Goal: Task Accomplishment & Management: Manage account settings

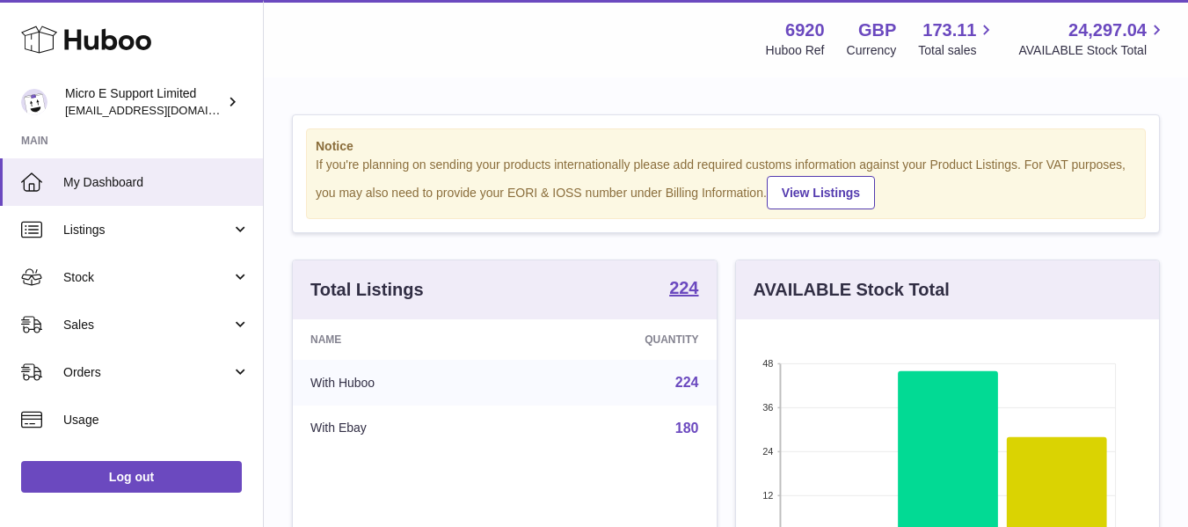
scroll to position [274, 423]
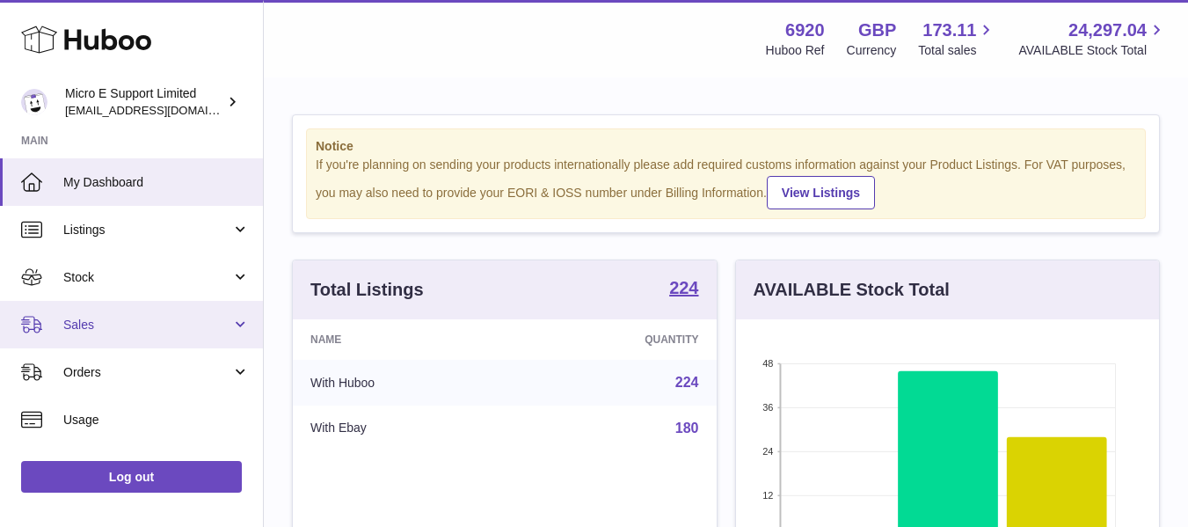
click at [226, 325] on span "Sales" at bounding box center [147, 325] width 168 height 17
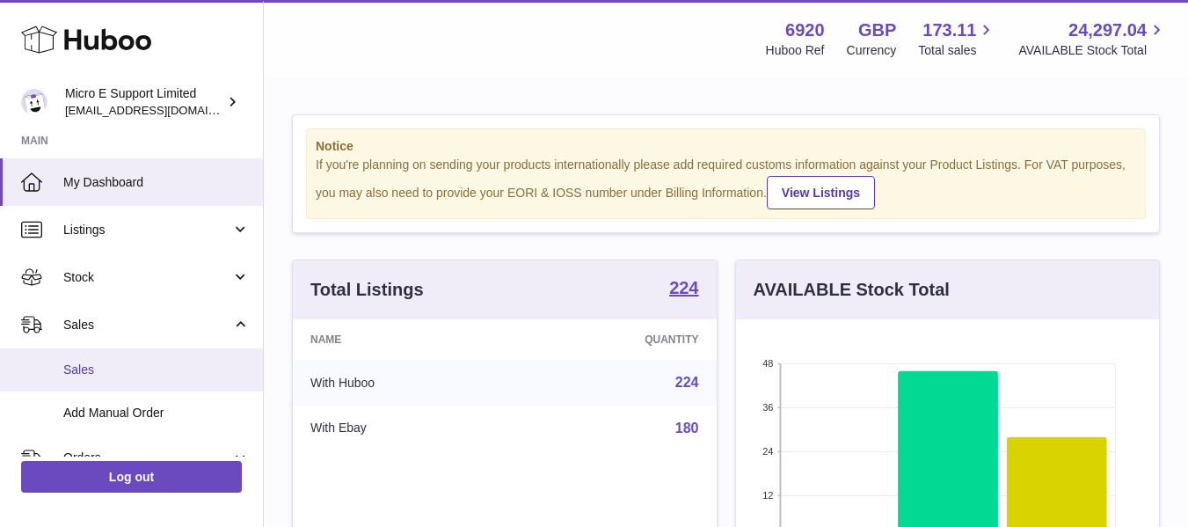
click at [94, 364] on span "Sales" at bounding box center [156, 370] width 186 height 17
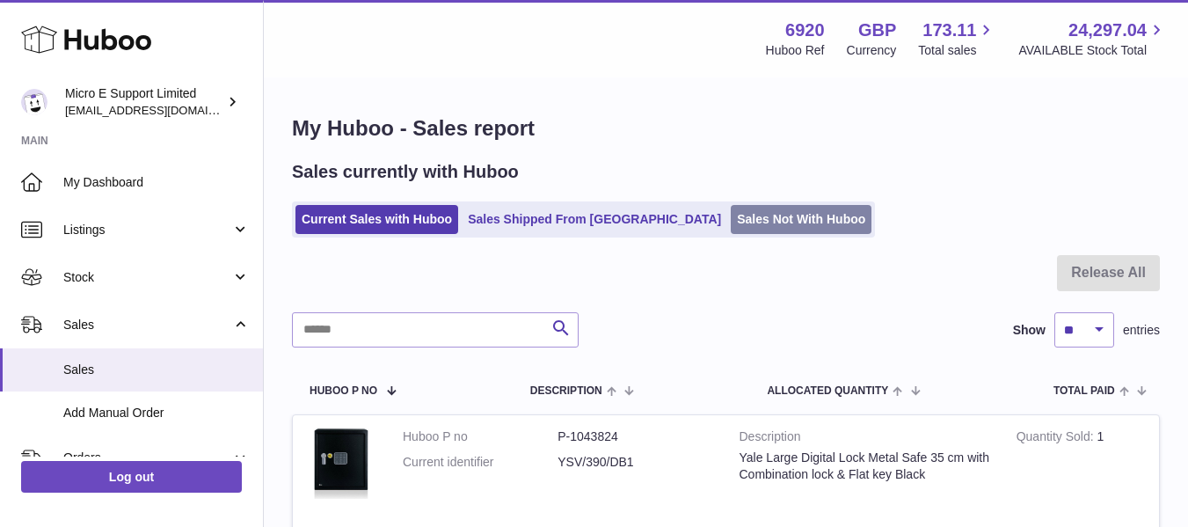
click at [731, 222] on link "Sales Not With Huboo" at bounding box center [801, 219] width 141 height 29
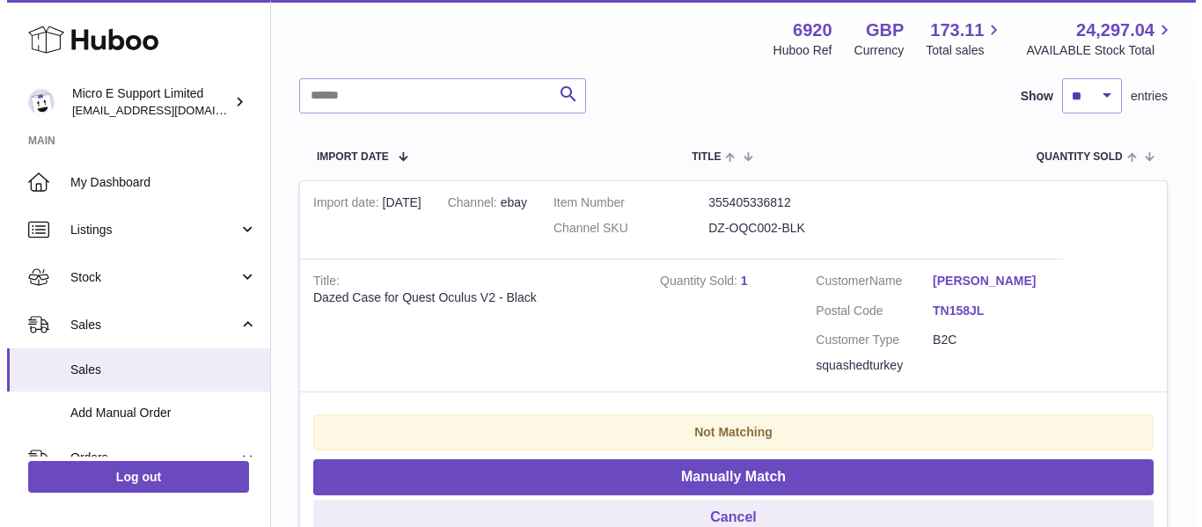
scroll to position [273, 0]
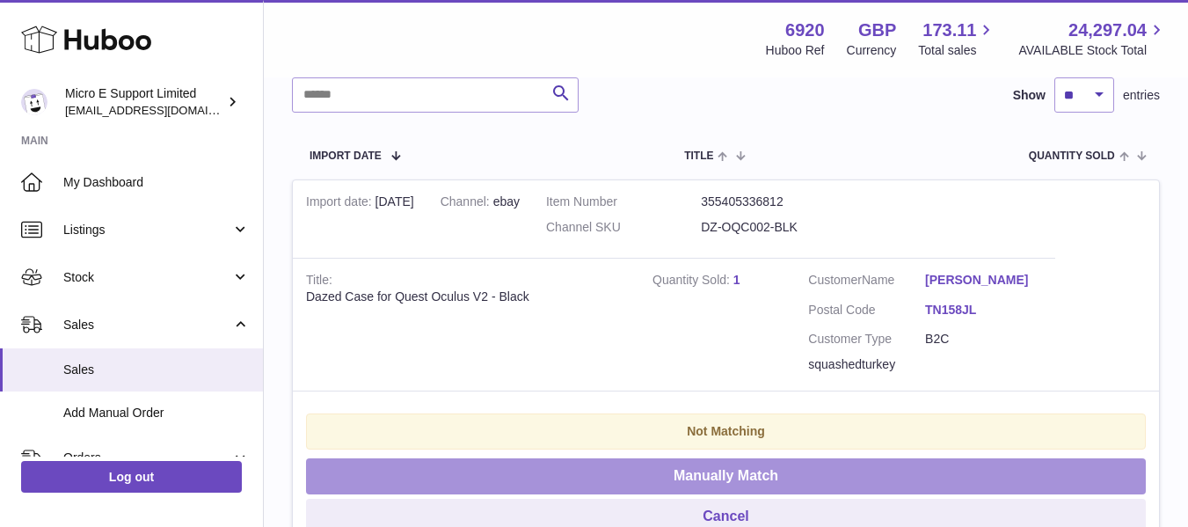
click at [727, 474] on button "Manually Match" at bounding box center [726, 476] width 840 height 36
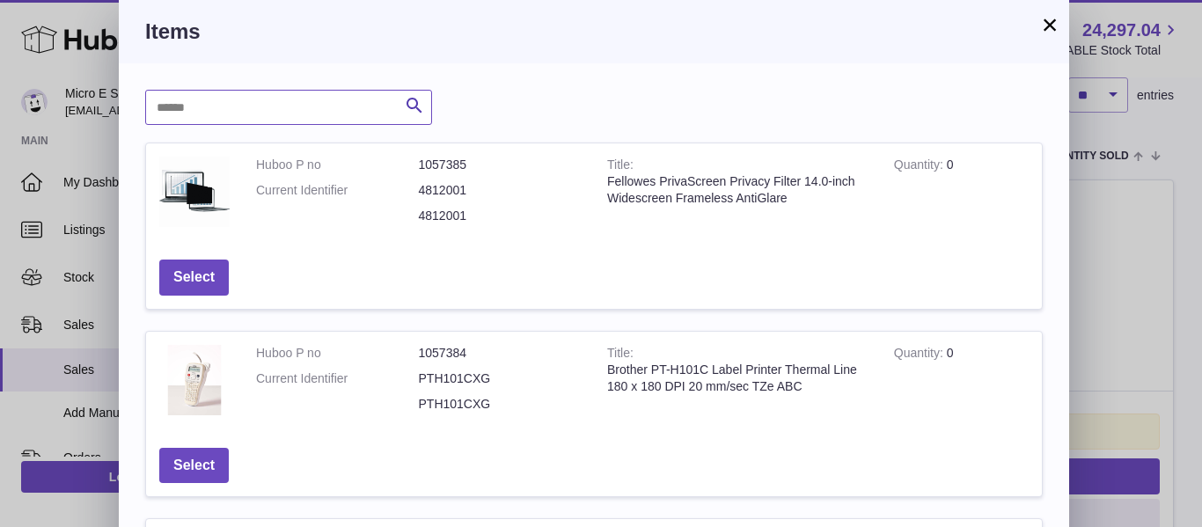
click at [382, 99] on input "text" at bounding box center [288, 107] width 287 height 35
type input "*****"
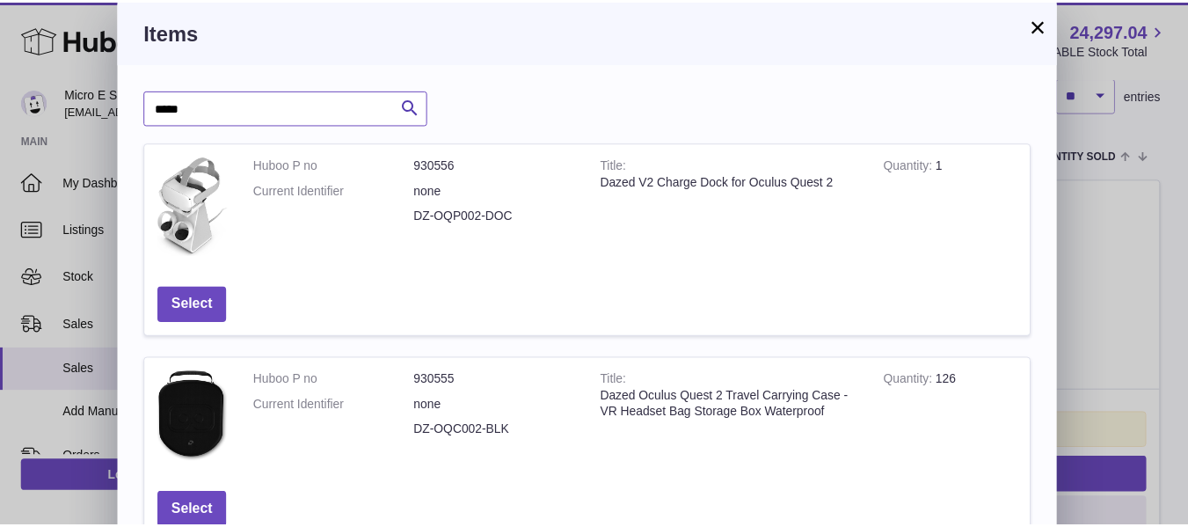
scroll to position [120, 0]
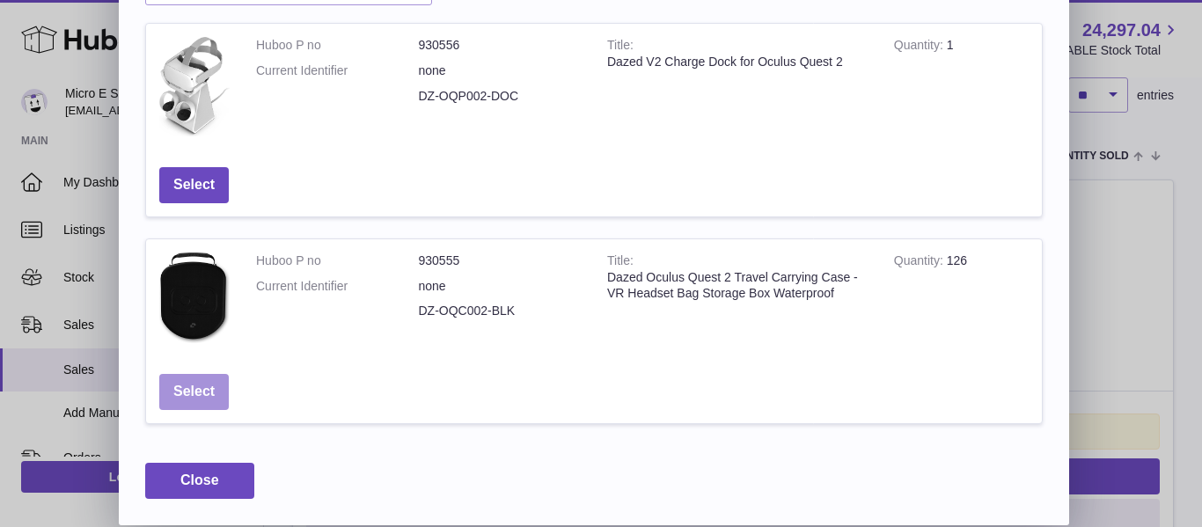
click at [216, 389] on button "Select" at bounding box center [193, 392] width 69 height 36
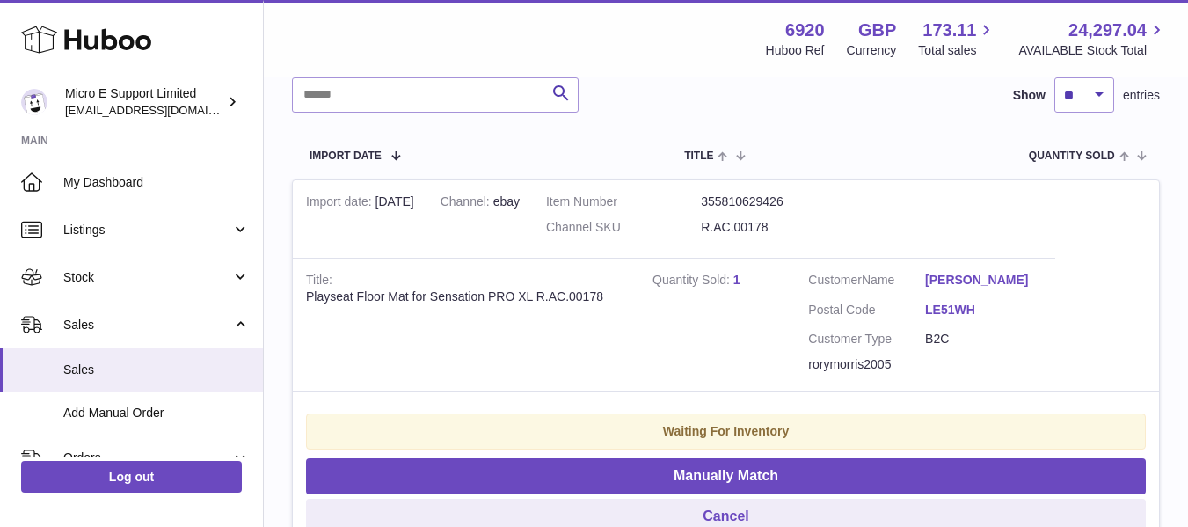
scroll to position [0, 0]
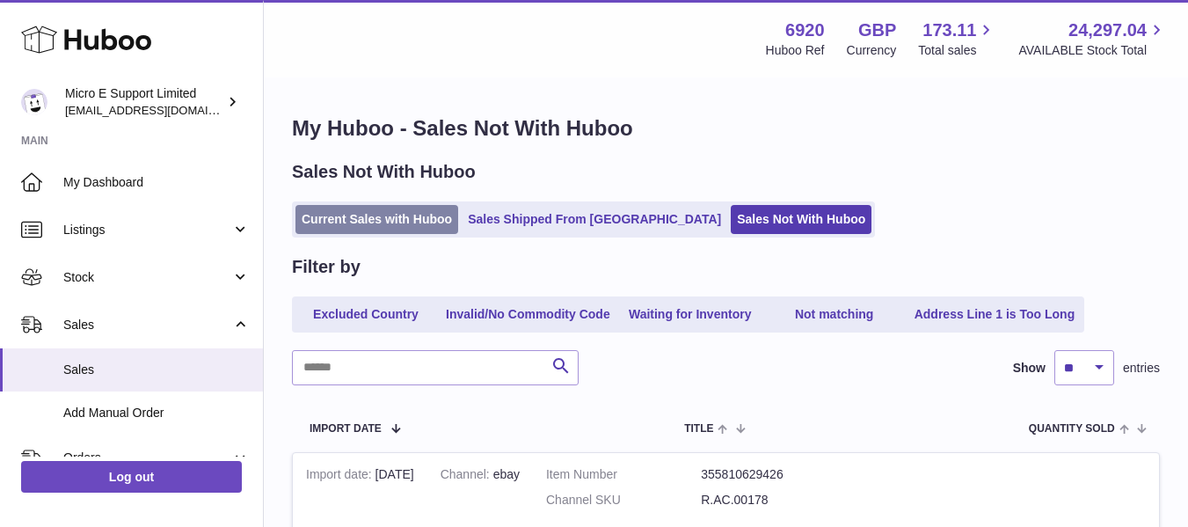
click at [343, 216] on link "Current Sales with Huboo" at bounding box center [377, 219] width 163 height 29
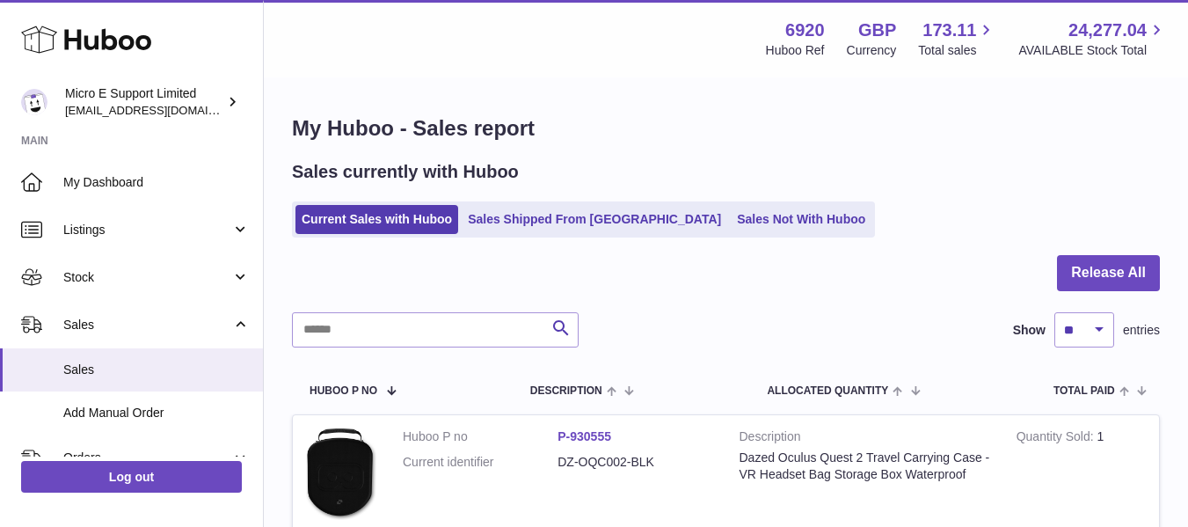
click at [720, 136] on h1 "My Huboo - Sales report" at bounding box center [726, 128] width 868 height 28
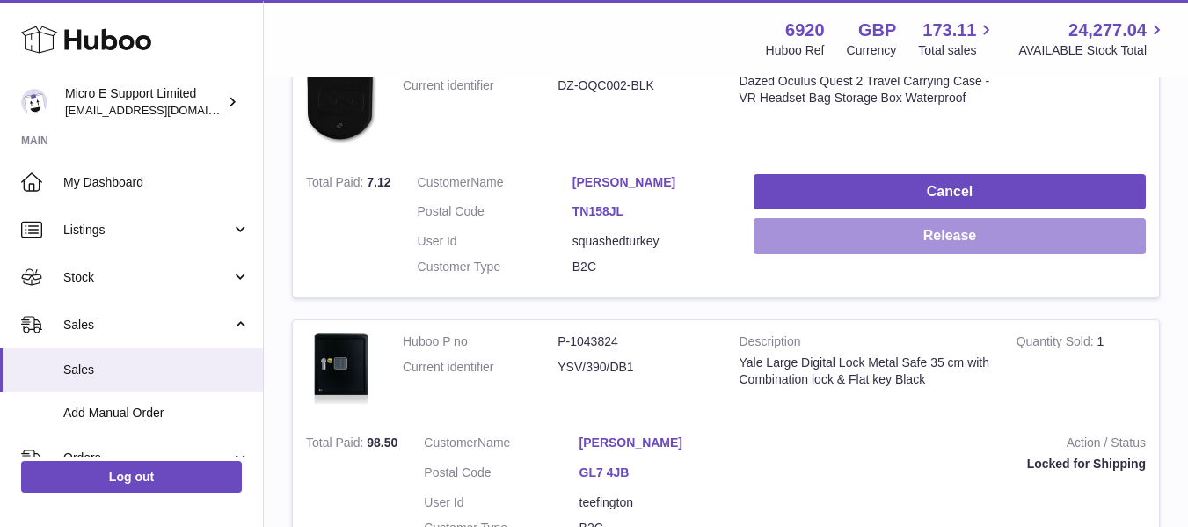
scroll to position [377, 0]
click at [980, 240] on button "Release" at bounding box center [950, 235] width 392 height 36
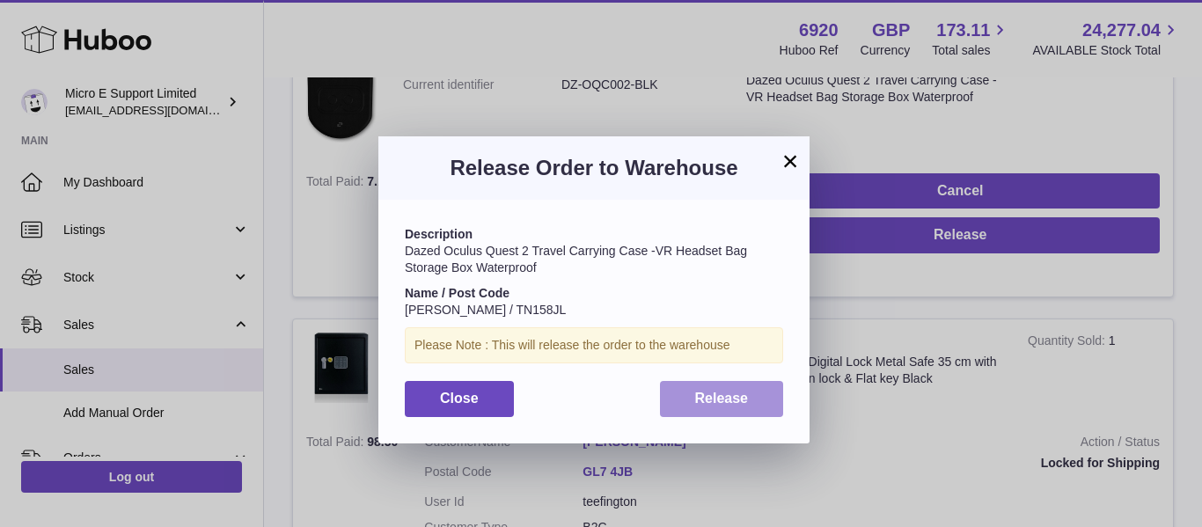
click at [717, 396] on span "Release" at bounding box center [722, 398] width 54 height 15
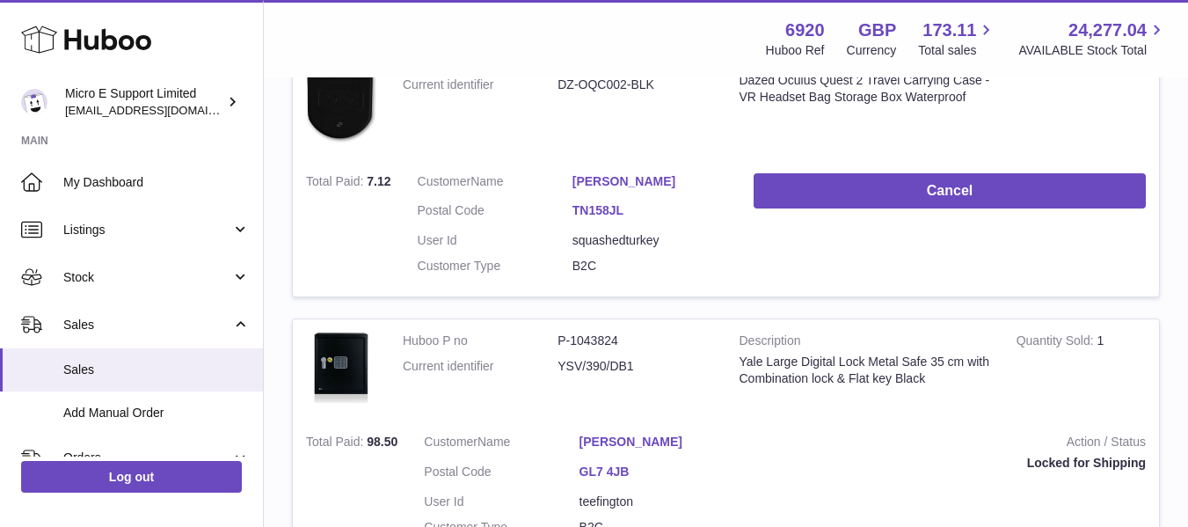
scroll to position [0, 0]
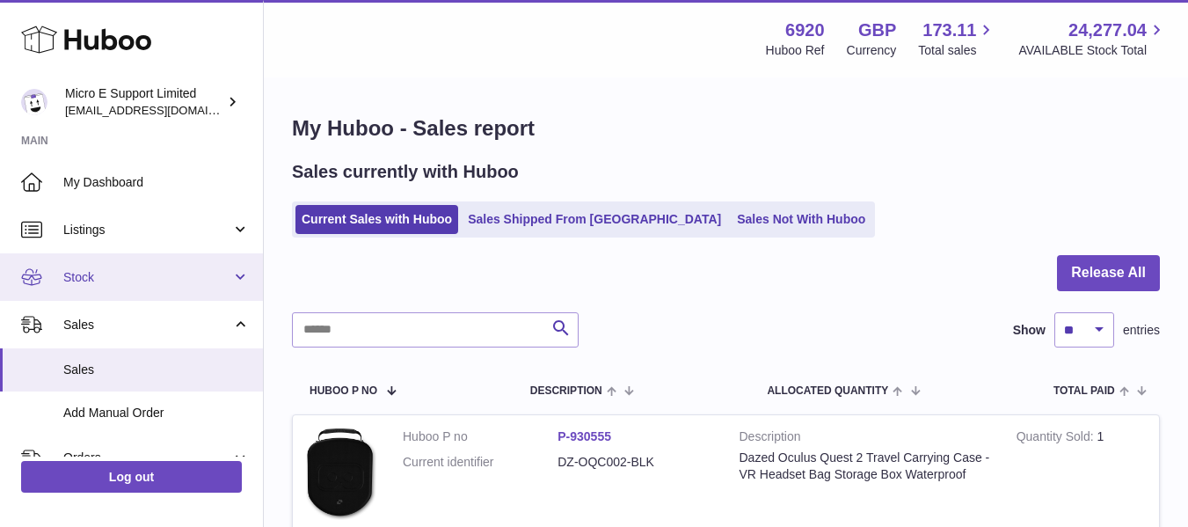
click at [150, 273] on span "Stock" at bounding box center [147, 277] width 168 height 17
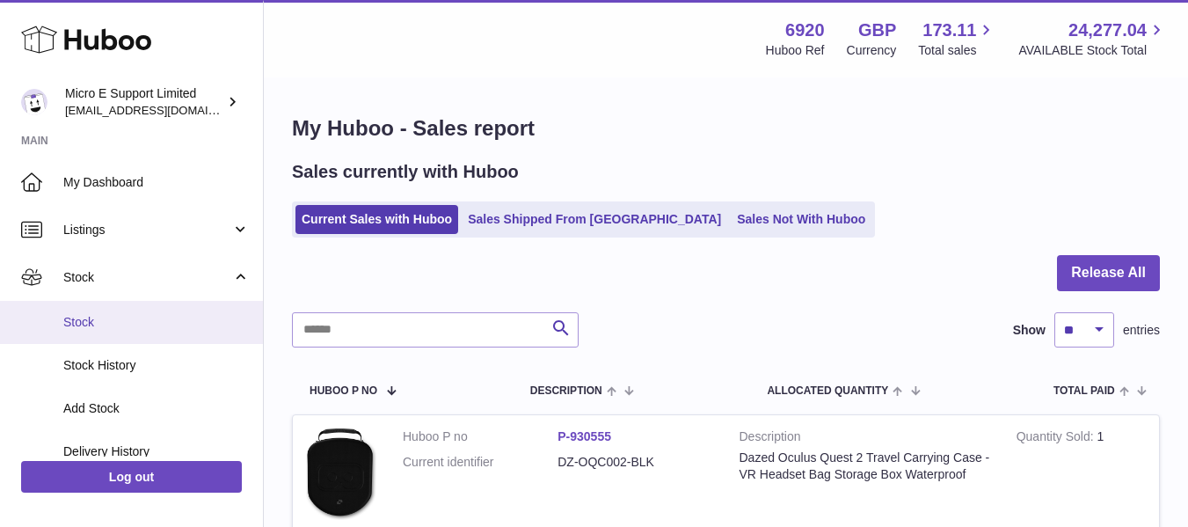
click at [85, 319] on span "Stock" at bounding box center [156, 322] width 186 height 17
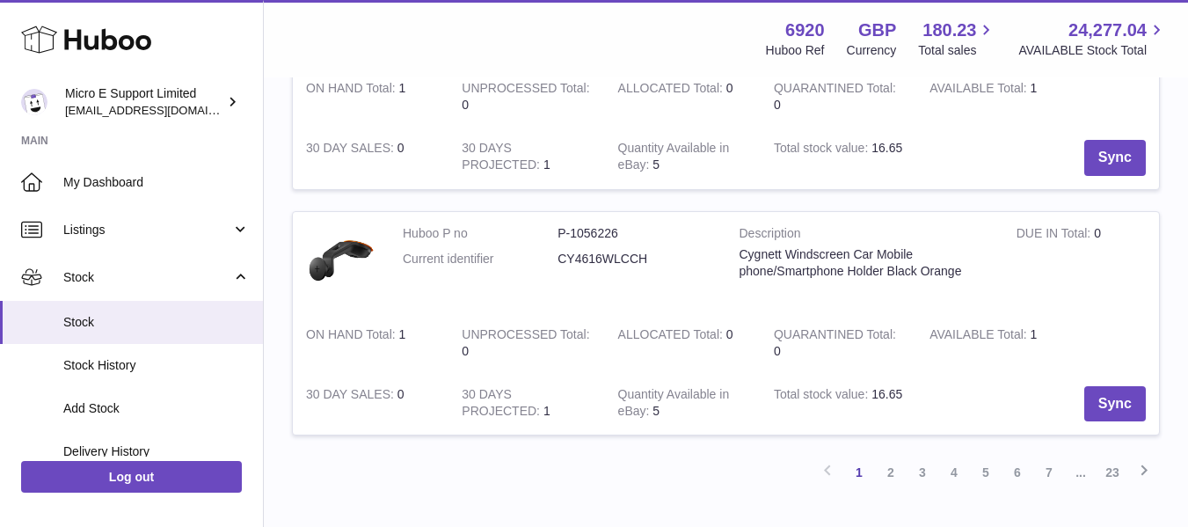
scroll to position [2463, 0]
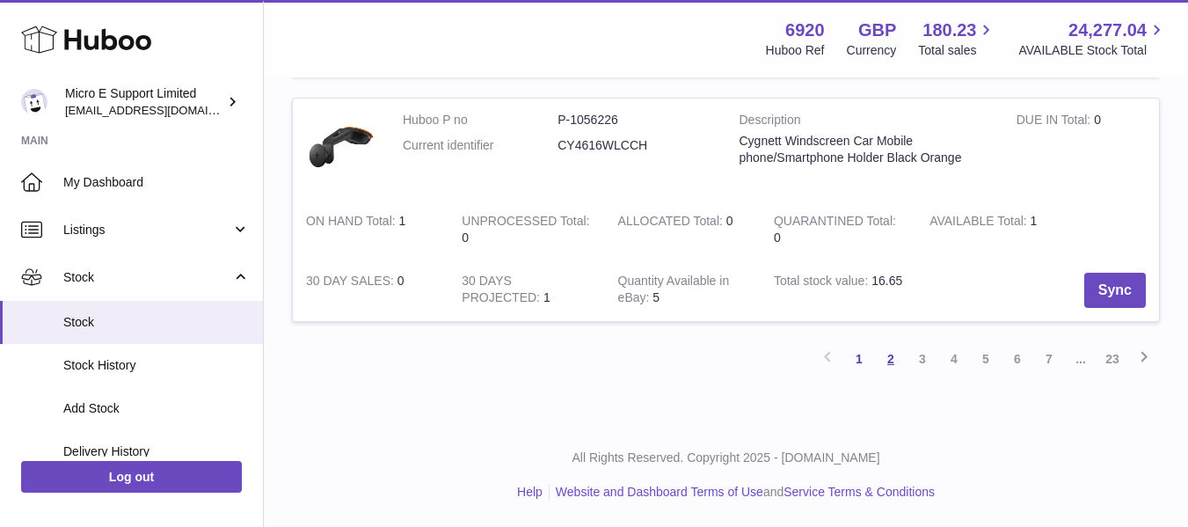
click at [889, 363] on link "2" at bounding box center [891, 359] width 32 height 32
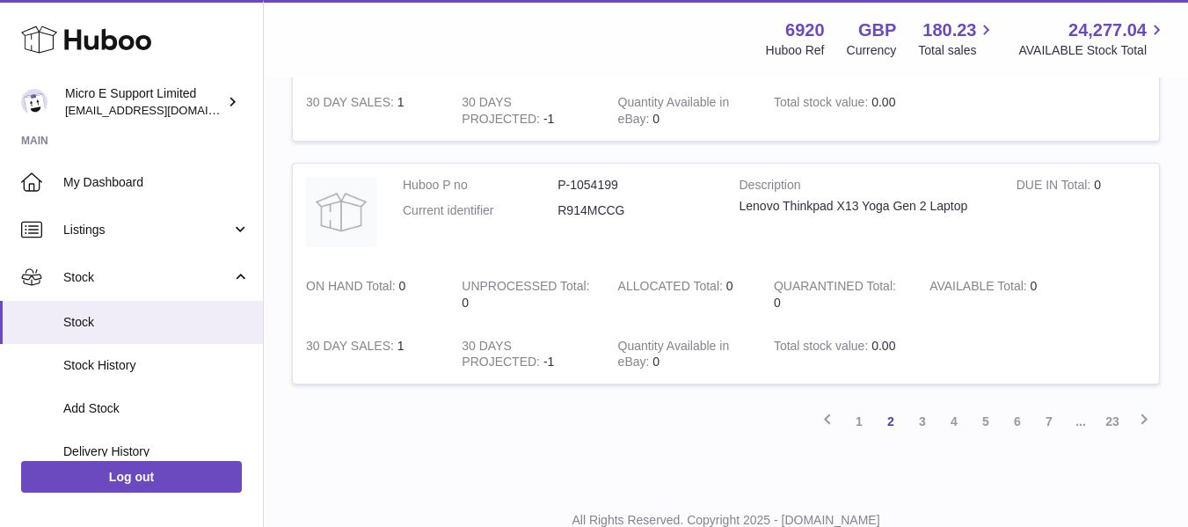
scroll to position [2458, 0]
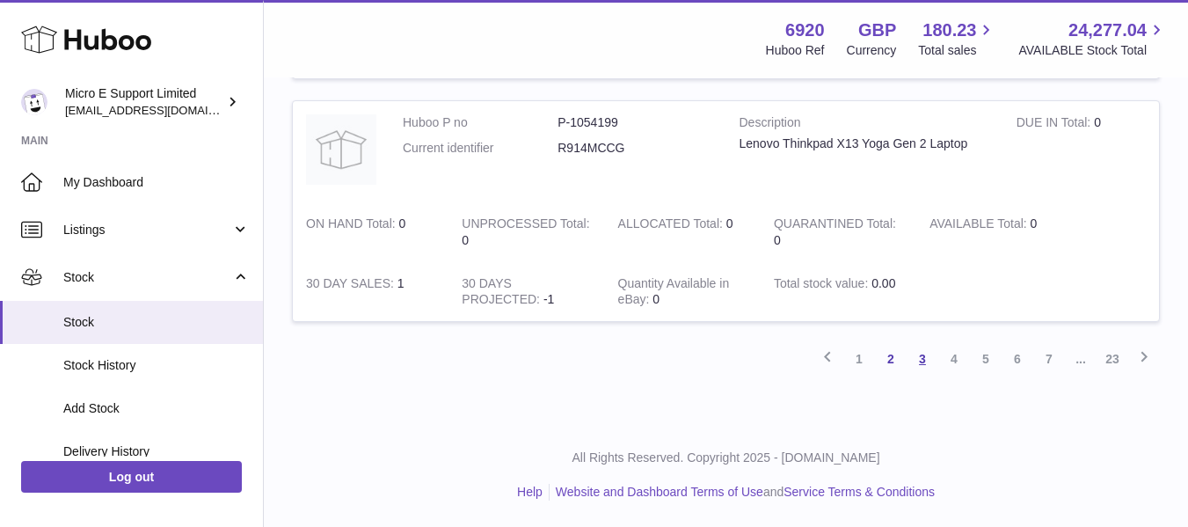
click at [924, 362] on link "3" at bounding box center [923, 359] width 32 height 32
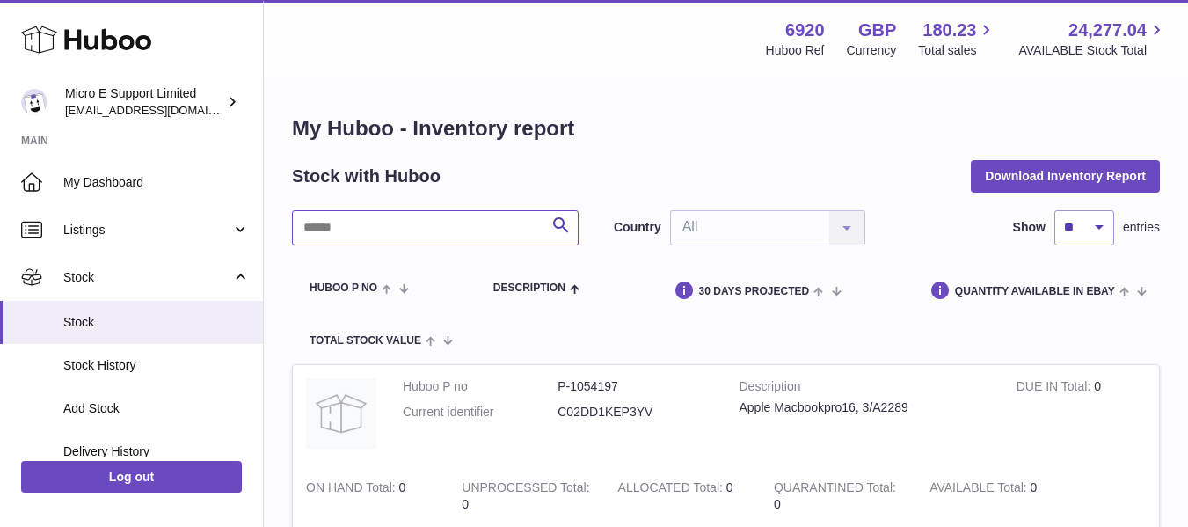
click at [470, 230] on input "text" at bounding box center [435, 227] width 287 height 35
type input "*******"
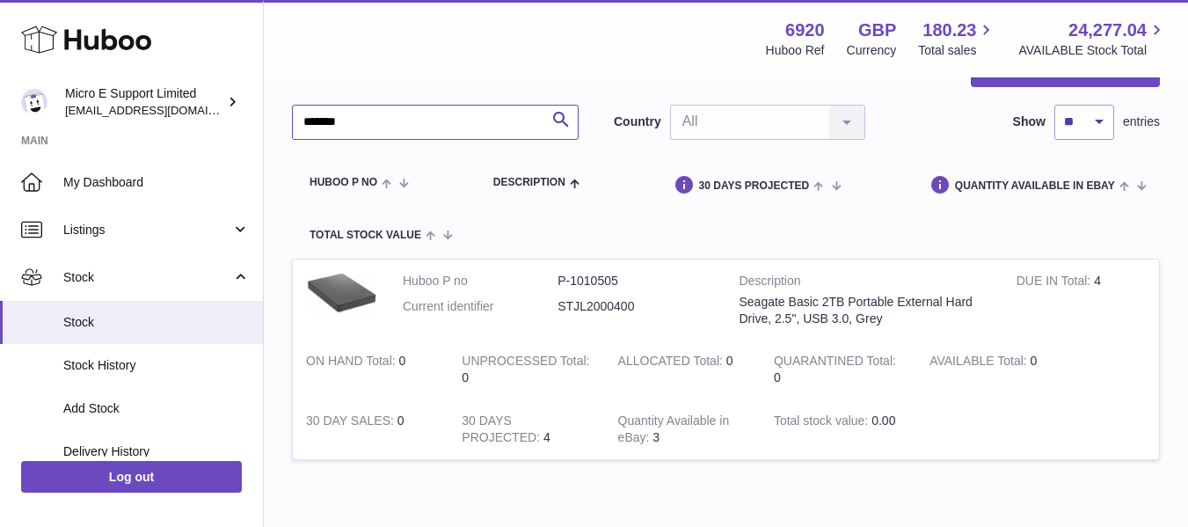
scroll to position [106, 0]
click at [601, 281] on dd "P-1010505" at bounding box center [635, 280] width 155 height 17
copy dd "1010505"
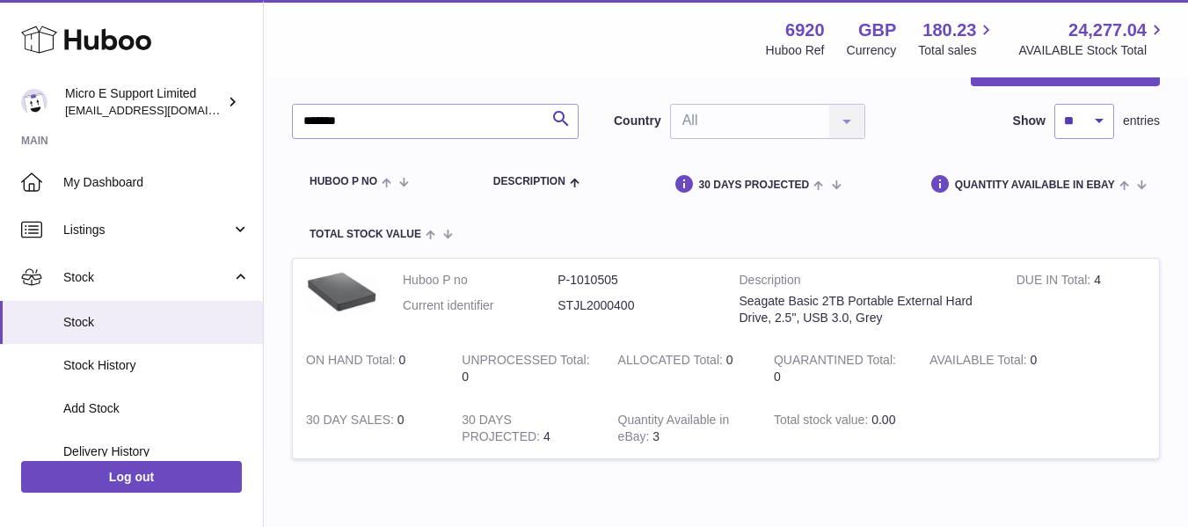
click at [603, 72] on div "Menu Huboo 6920 Huboo Ref GBP Currency 180.23 Total sales 24,277.04 AVAILABLE S…" at bounding box center [726, 38] width 925 height 77
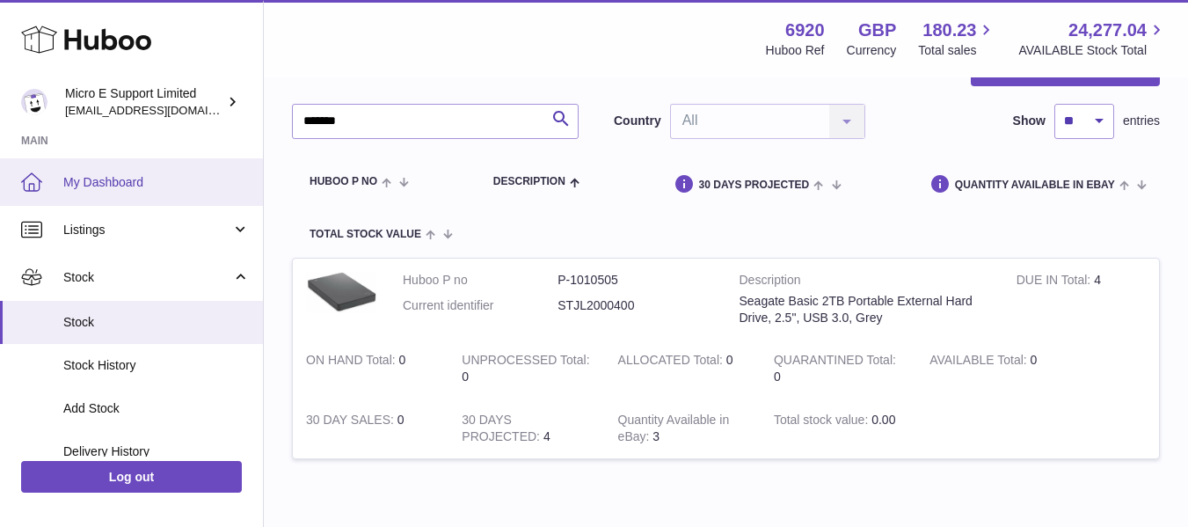
click at [119, 191] on link "My Dashboard" at bounding box center [131, 182] width 263 height 48
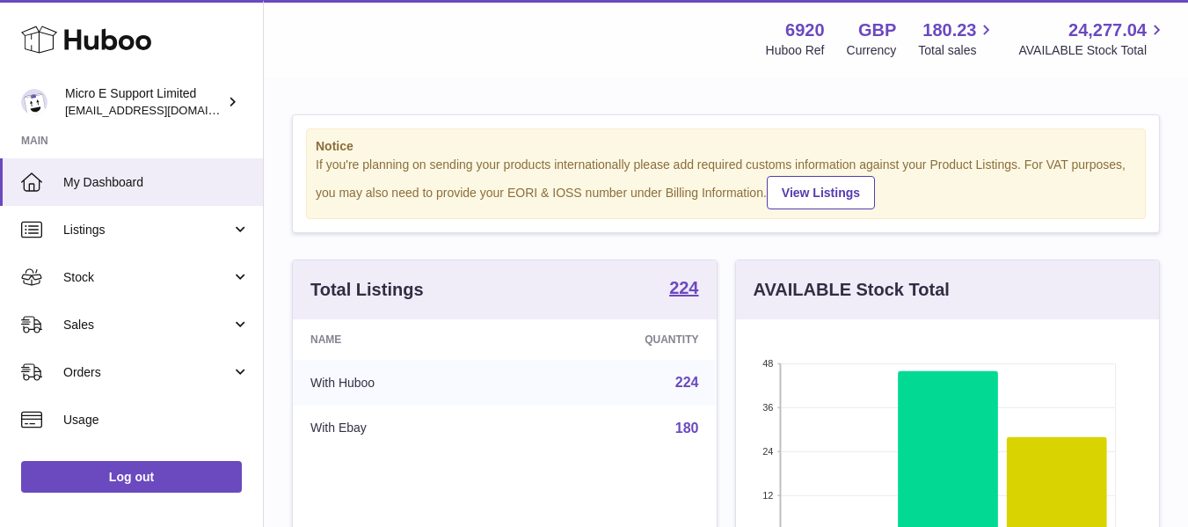
scroll to position [274, 423]
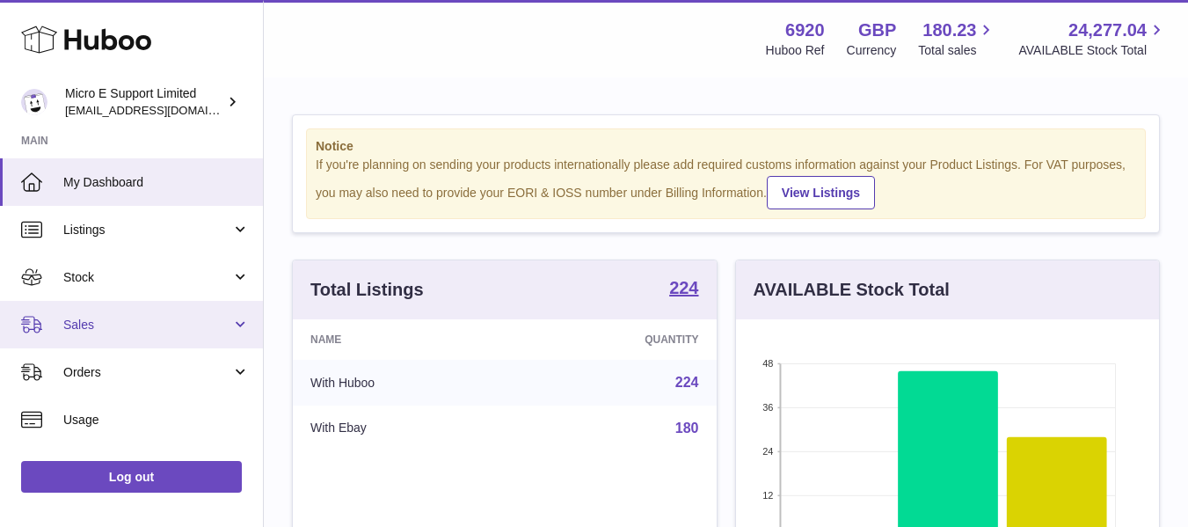
click at [206, 325] on span "Sales" at bounding box center [147, 325] width 168 height 17
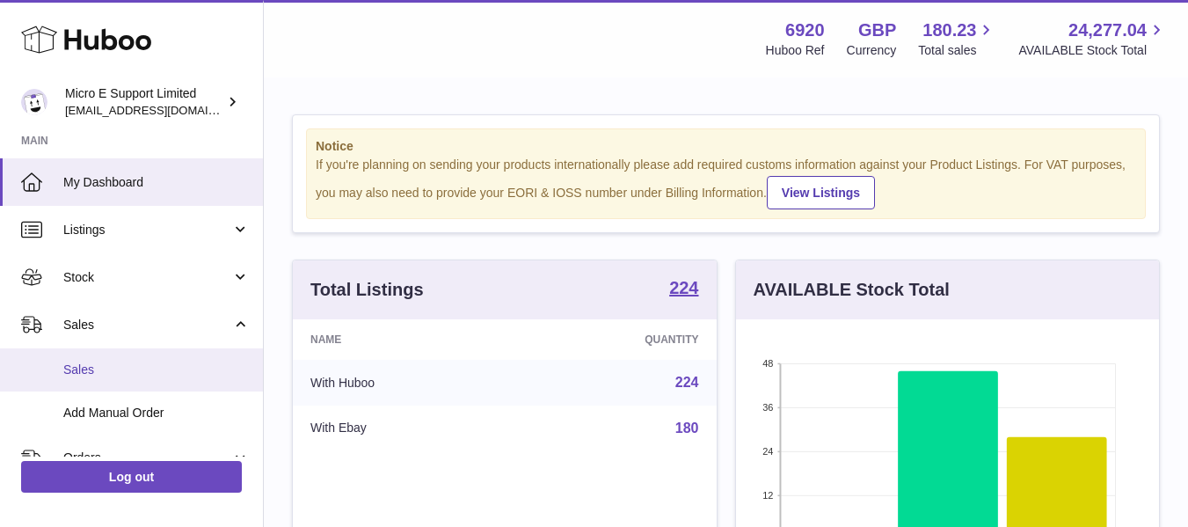
click at [113, 377] on span "Sales" at bounding box center [156, 370] width 186 height 17
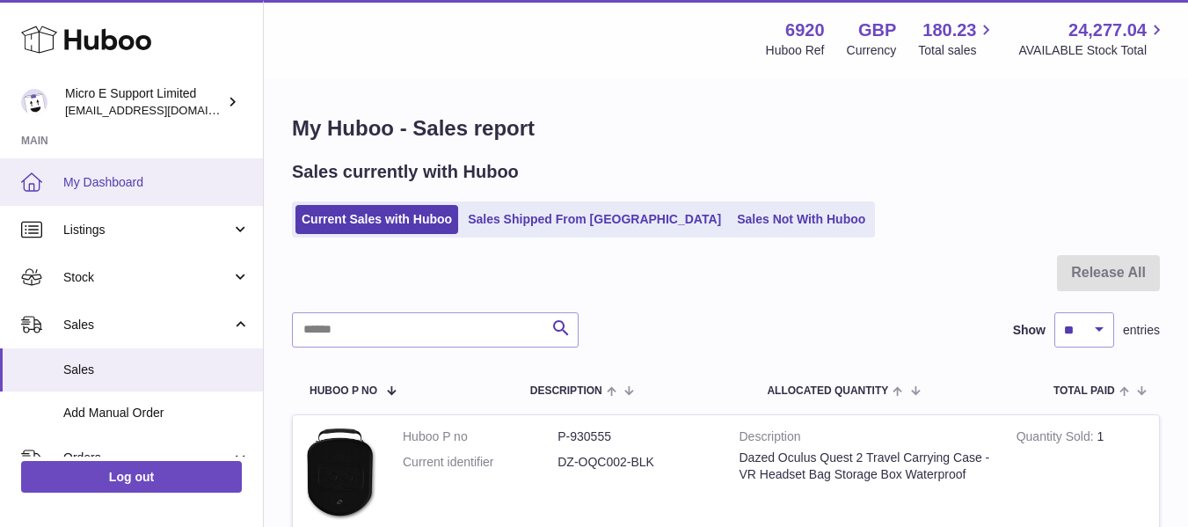
click at [124, 179] on span "My Dashboard" at bounding box center [156, 182] width 186 height 17
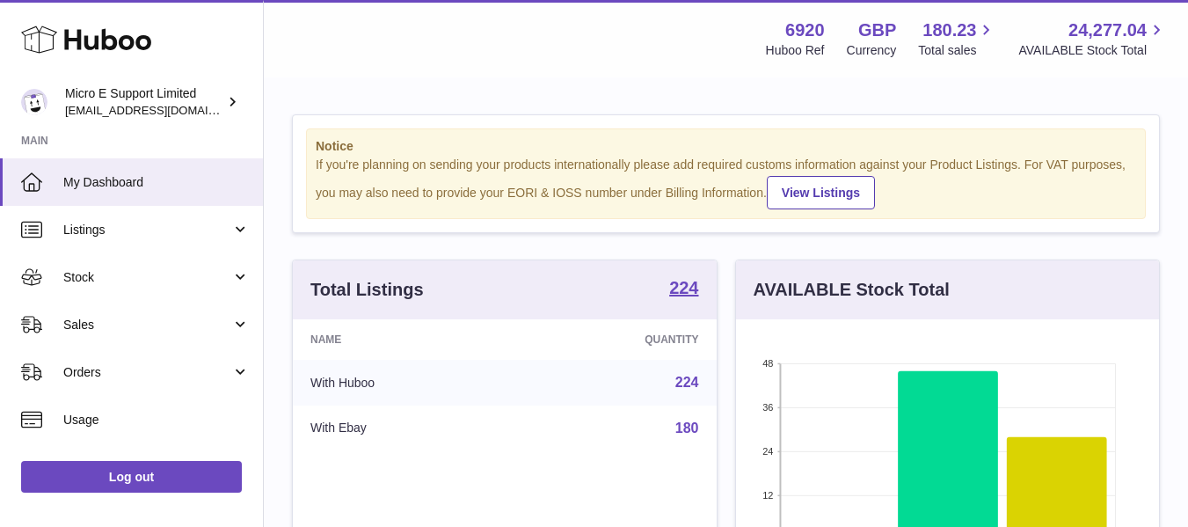
scroll to position [274, 423]
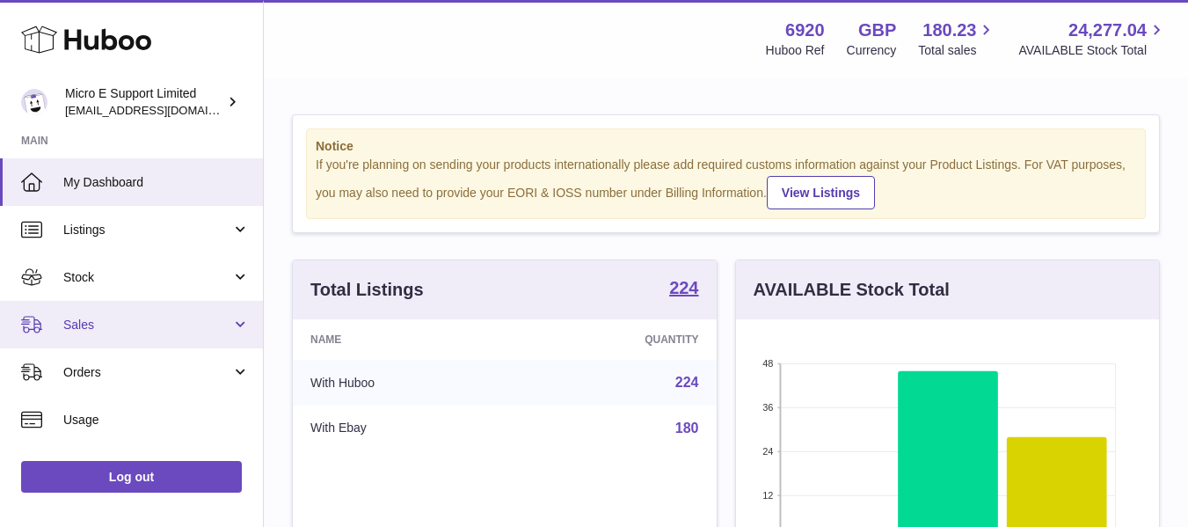
click at [202, 333] on link "Sales" at bounding box center [131, 325] width 263 height 48
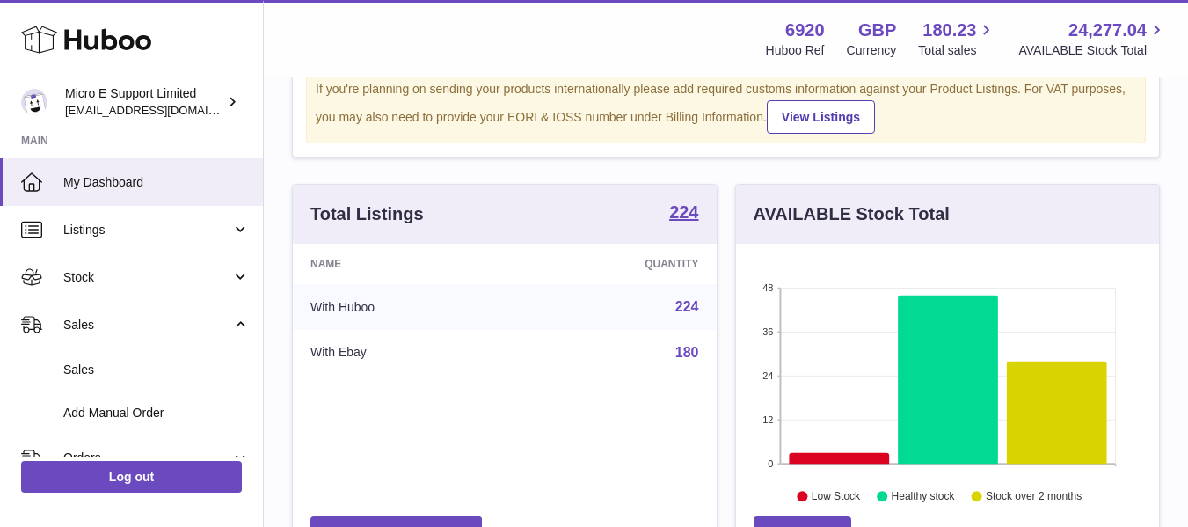
scroll to position [0, 0]
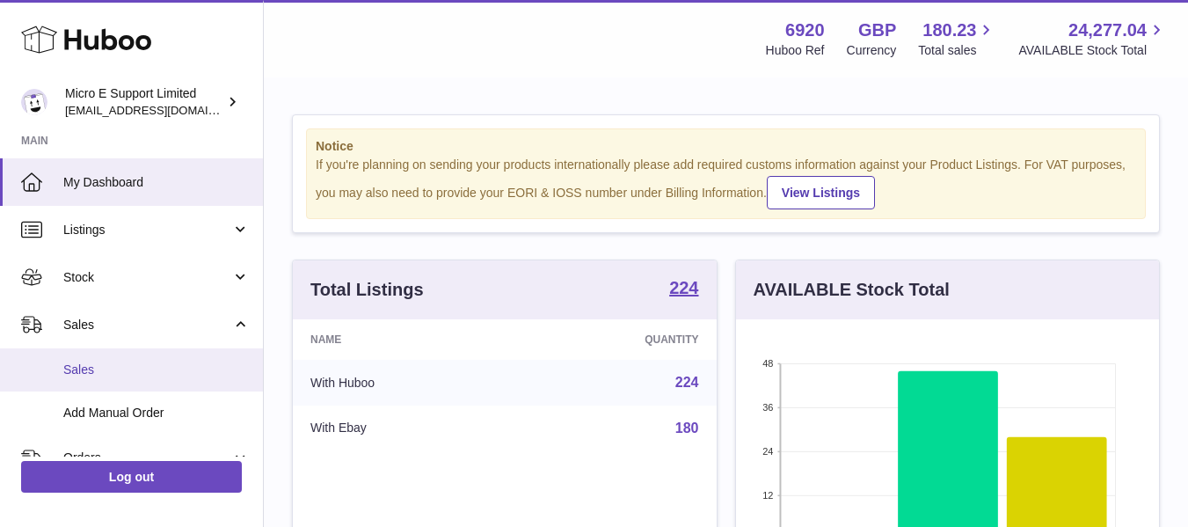
click at [82, 368] on span "Sales" at bounding box center [156, 370] width 186 height 17
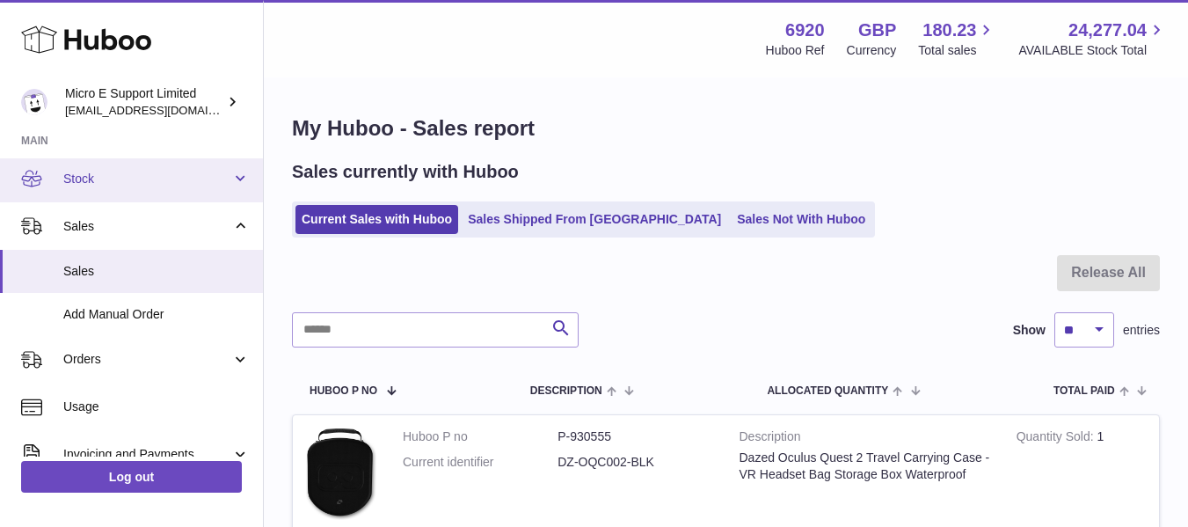
scroll to position [99, 0]
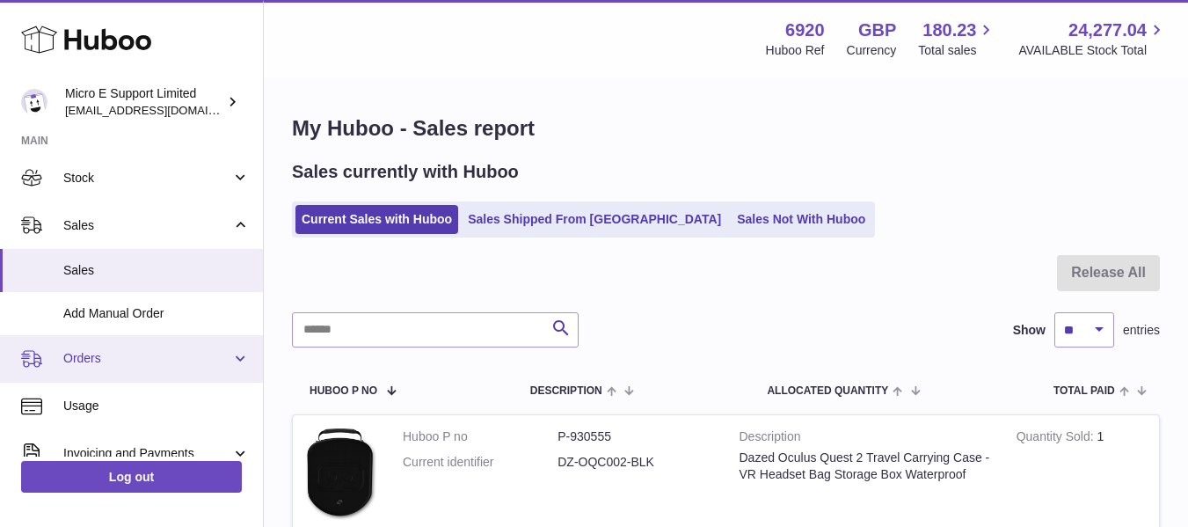
click at [169, 363] on span "Orders" at bounding box center [147, 358] width 168 height 17
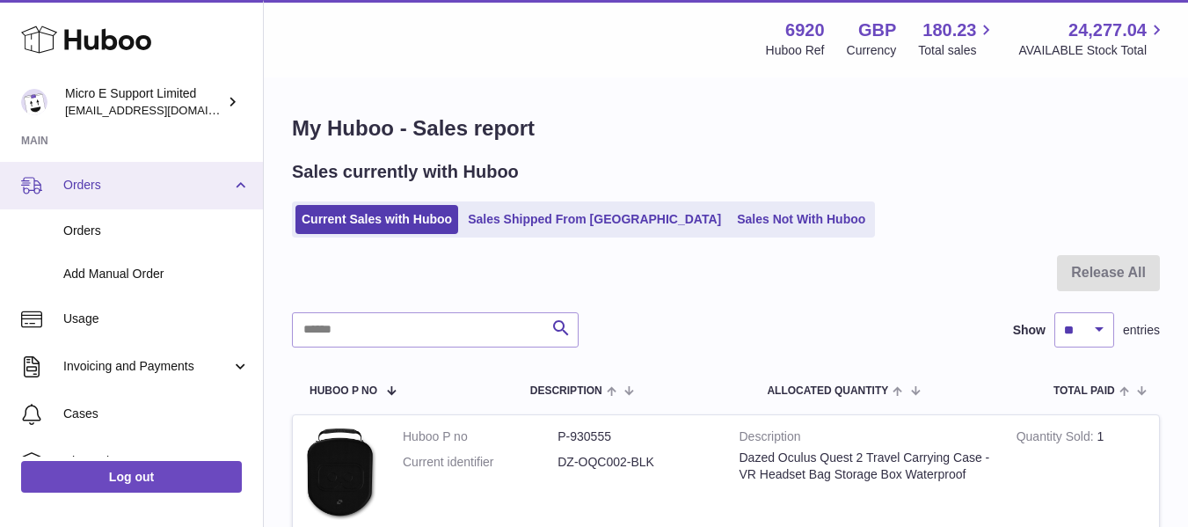
scroll to position [292, 0]
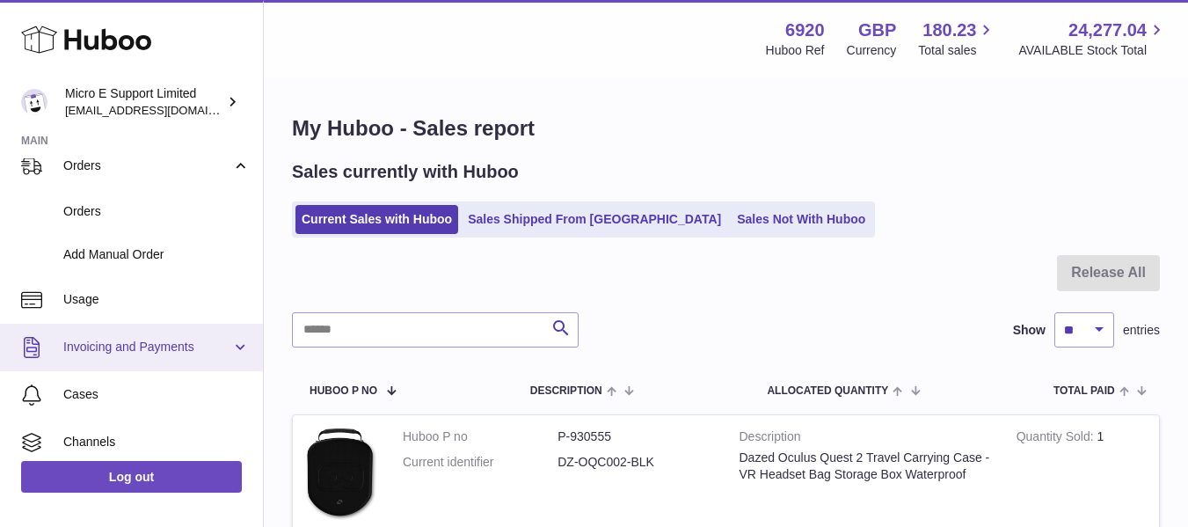
click at [194, 347] on span "Invoicing and Payments" at bounding box center [147, 347] width 168 height 17
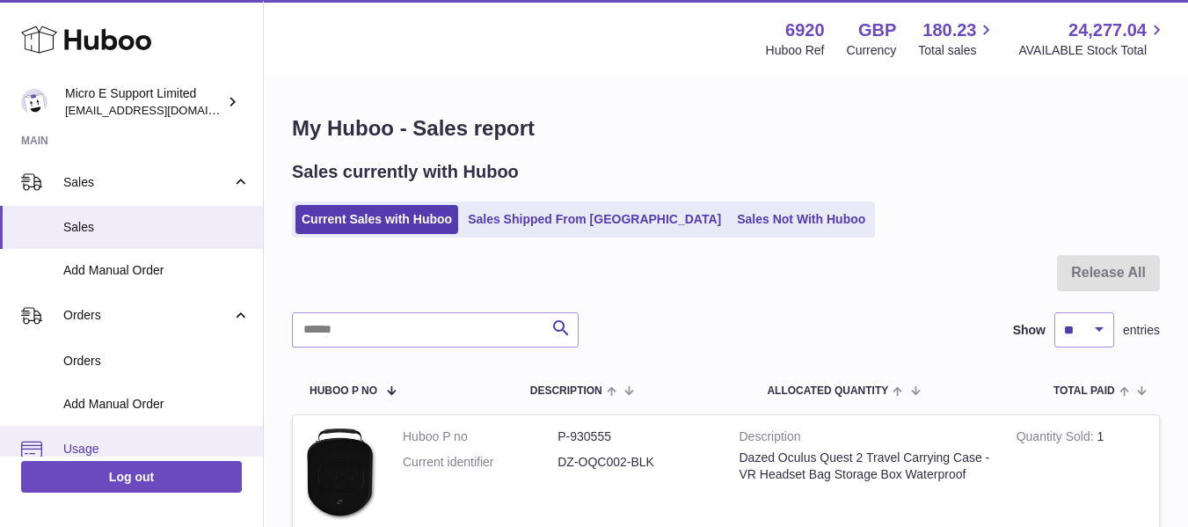
scroll to position [142, 0]
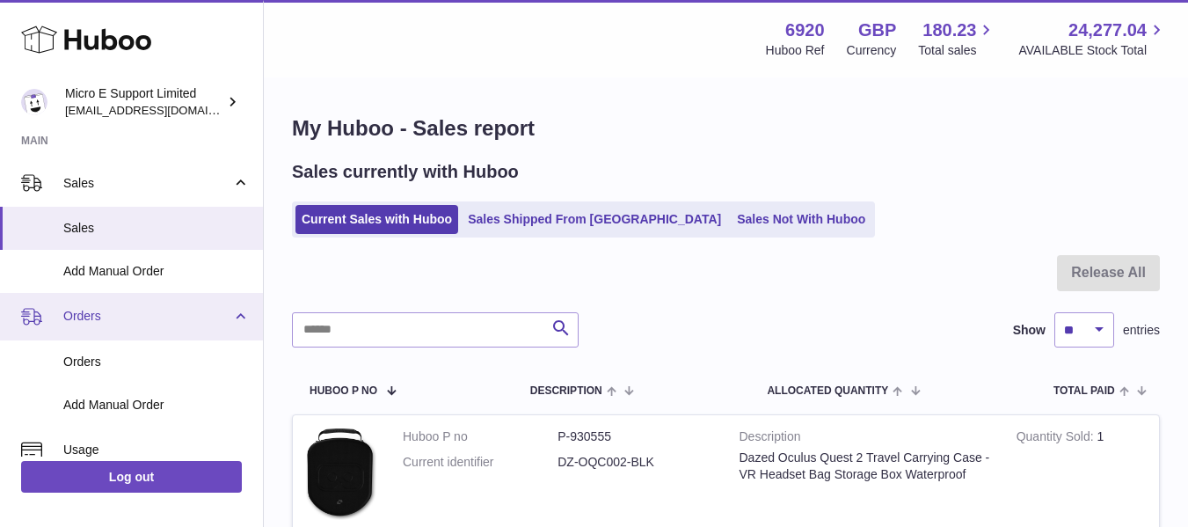
click at [235, 315] on link "Orders" at bounding box center [131, 317] width 263 height 48
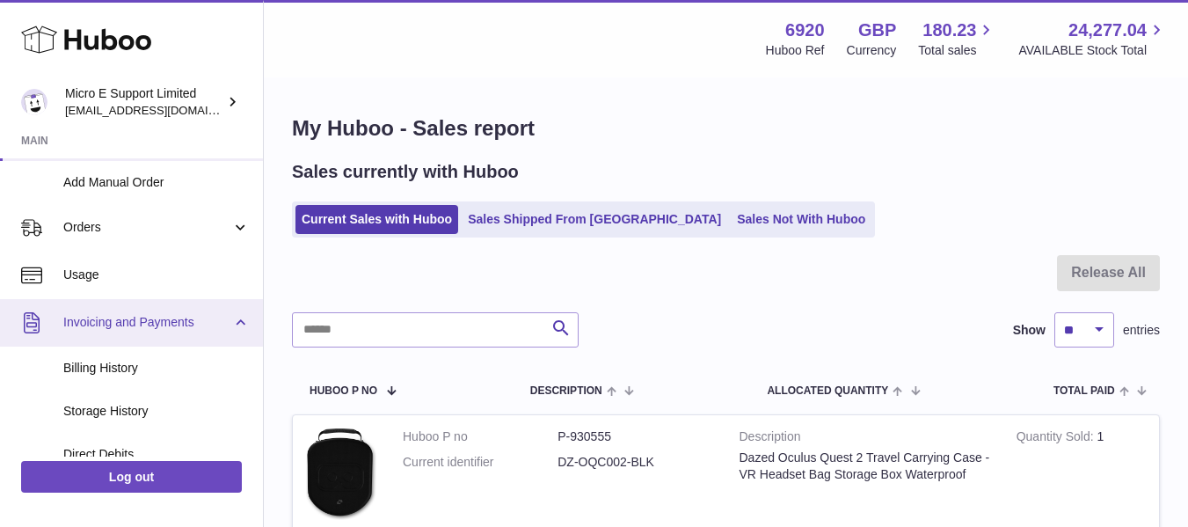
click at [237, 323] on link "Invoicing and Payments" at bounding box center [131, 323] width 263 height 48
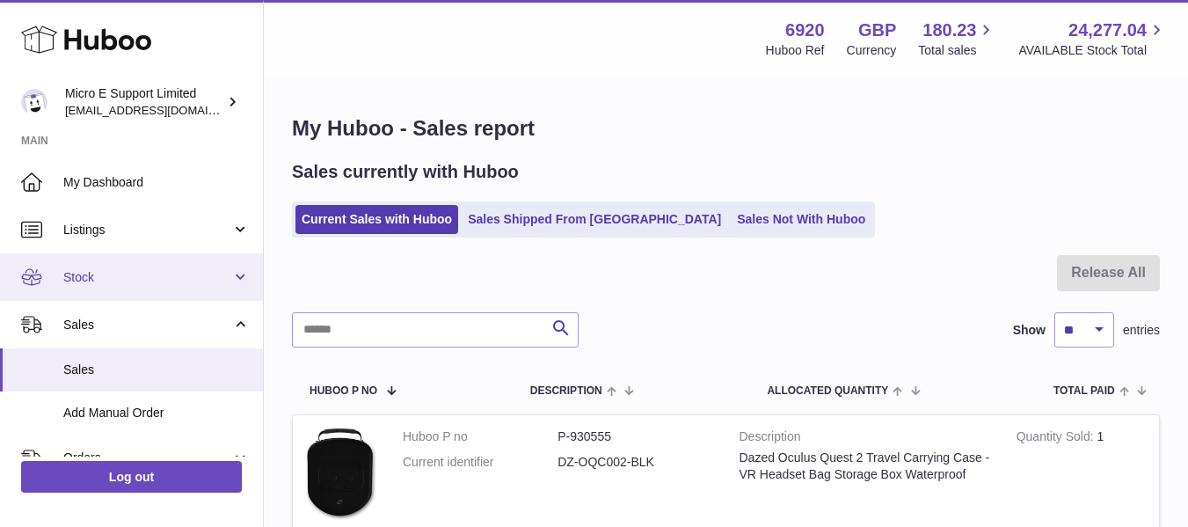
scroll to position [311, 0]
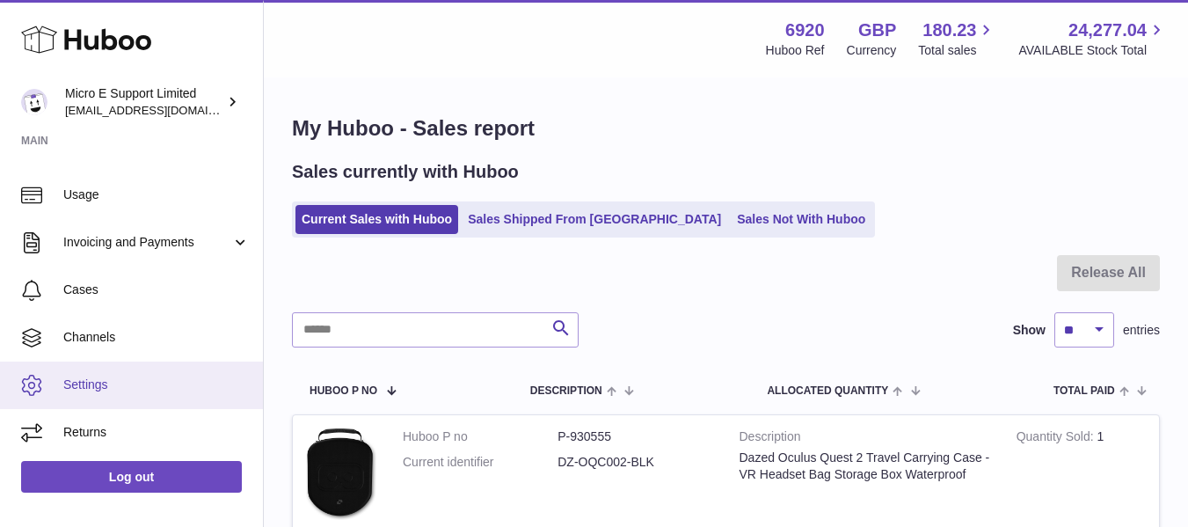
click at [100, 388] on span "Settings" at bounding box center [156, 385] width 186 height 17
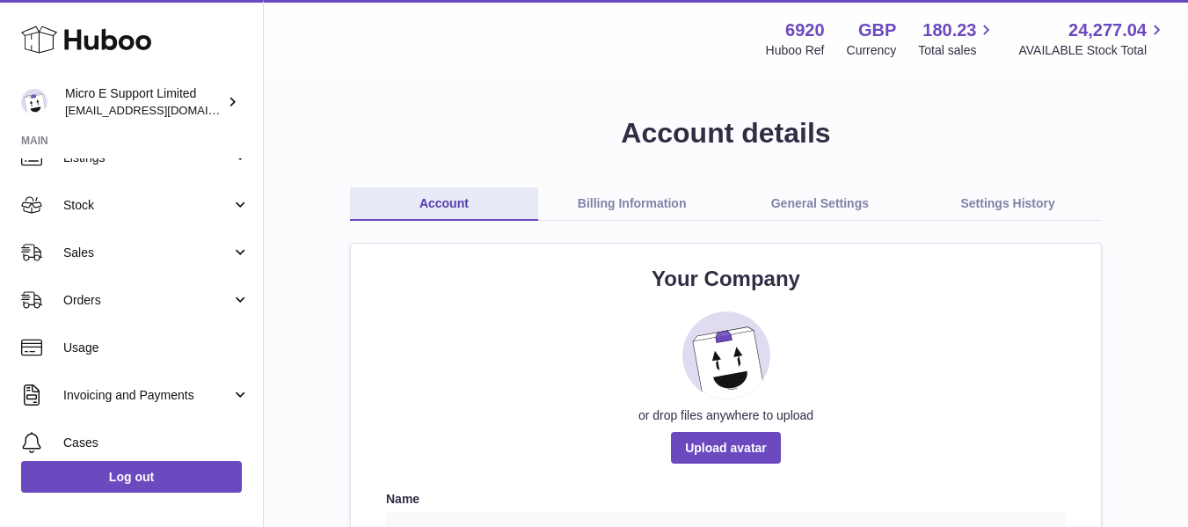
scroll to position [224, 0]
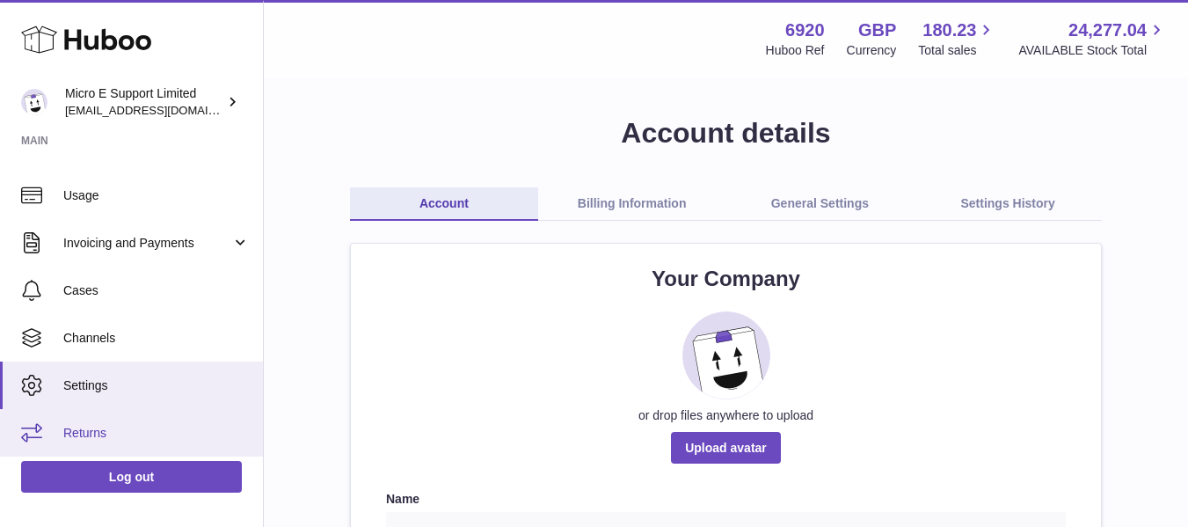
click at [93, 441] on span "Returns" at bounding box center [156, 433] width 186 height 17
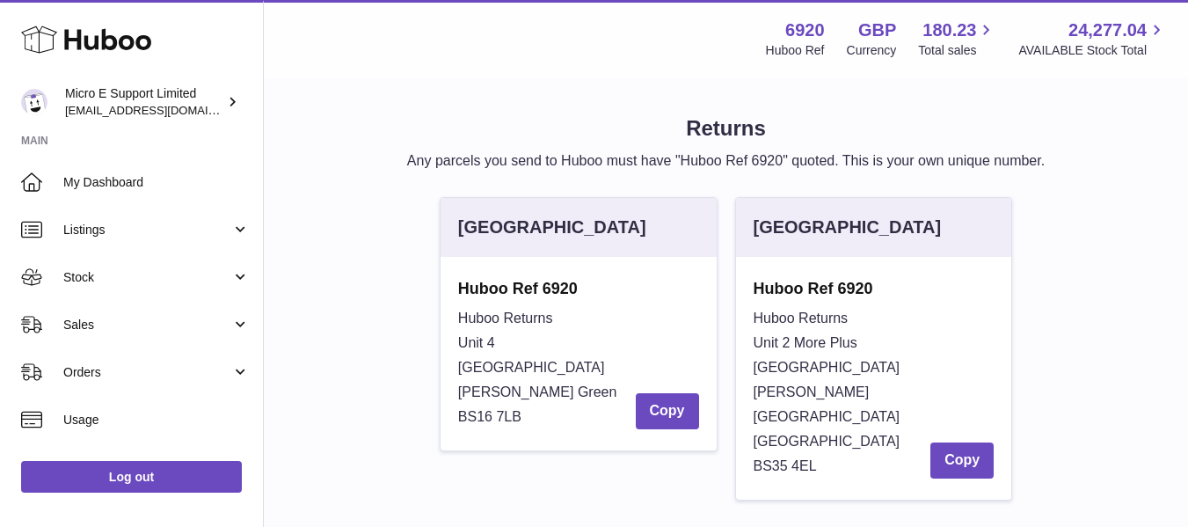
click at [852, 284] on strong "Huboo Ref 6920" at bounding box center [874, 288] width 241 height 21
copy div "Huboo Ref 6920"
click at [754, 319] on span "Huboo Returns" at bounding box center [801, 318] width 95 height 15
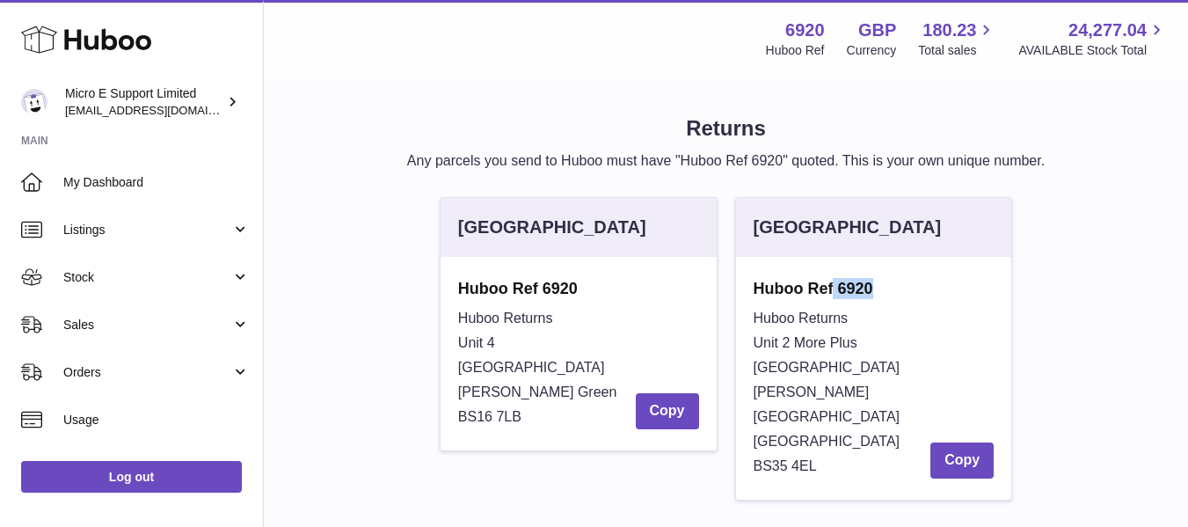
click at [754, 319] on span "Huboo Returns" at bounding box center [801, 318] width 95 height 15
click at [770, 317] on span "Huboo Returns" at bounding box center [801, 318] width 95 height 15
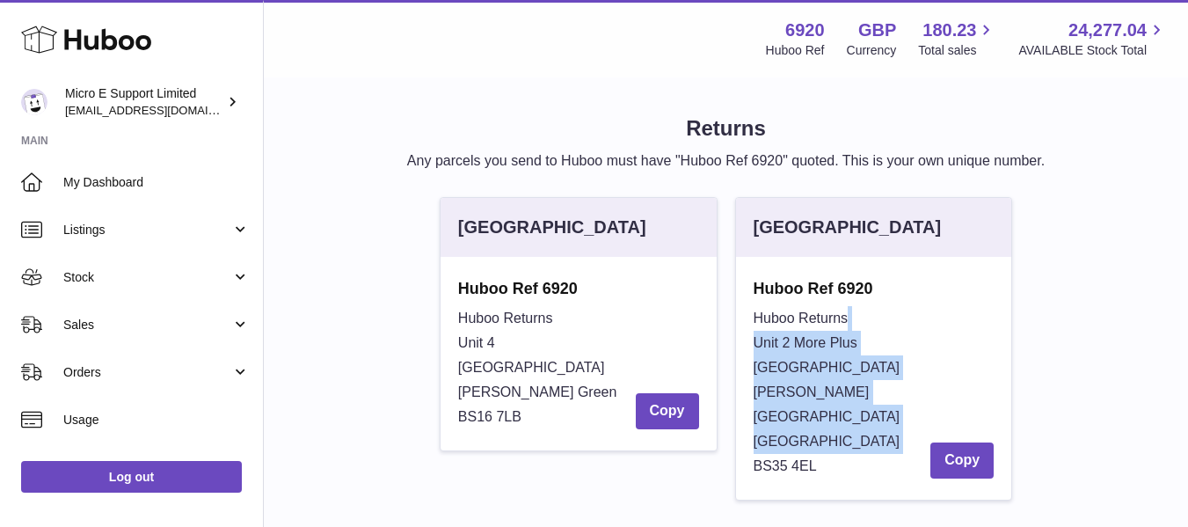
scroll to position [19, 0]
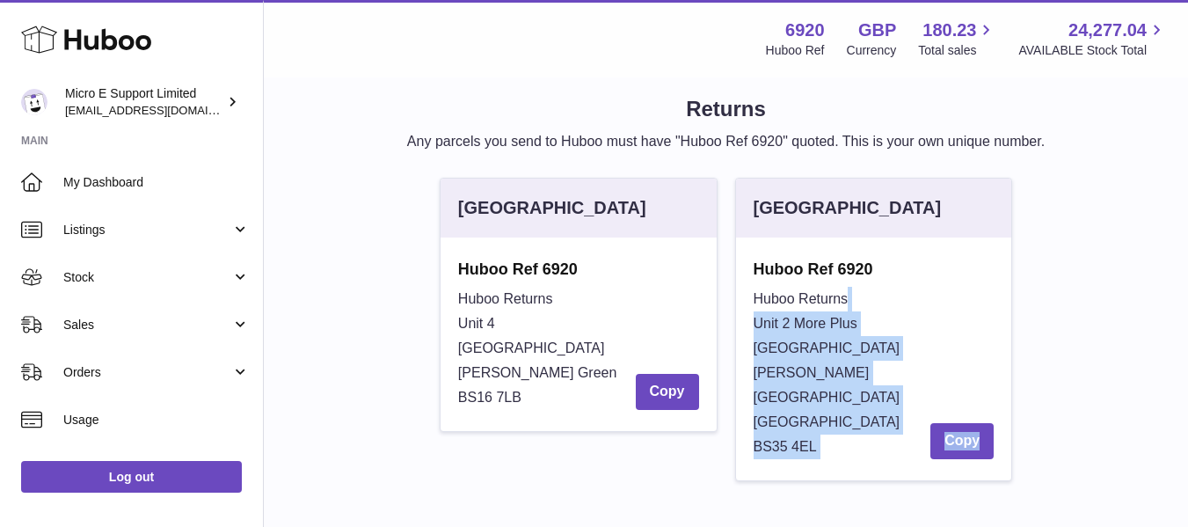
click at [1049, 367] on div "United Kingdom Huboo Ref 6920 Huboo Returns Unit 4 Vertex Park South Emerson's …" at bounding box center [726, 338] width 886 height 321
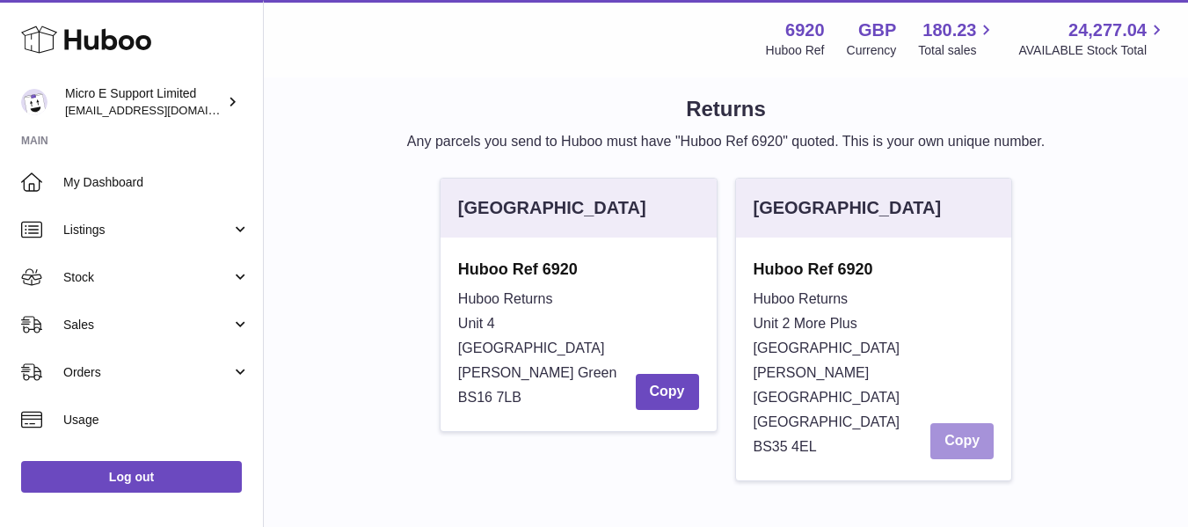
click at [969, 423] on button "Copy" at bounding box center [962, 441] width 63 height 36
drag, startPoint x: 757, startPoint y: 347, endPoint x: 849, endPoint y: 372, distance: 95.0
click at [849, 372] on div "Huboo Returns Unit 2 More Plus Central Park Hudson Ave Severn Beach BS35 4EL Co…" at bounding box center [874, 373] width 241 height 172
copy div "Hudson Ave Severn Beach"
click at [770, 439] on span "BS35 4EL" at bounding box center [785, 446] width 63 height 15
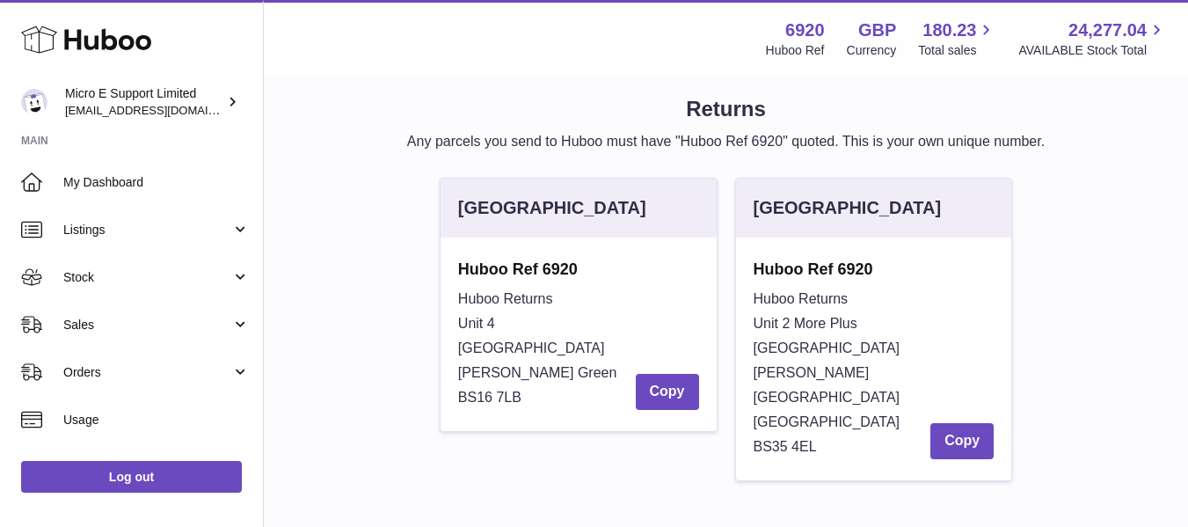
click at [770, 439] on span "BS35 4EL" at bounding box center [785, 446] width 63 height 15
copy div "BS35 4EL"
click at [966, 423] on button "Copy" at bounding box center [962, 441] width 63 height 36
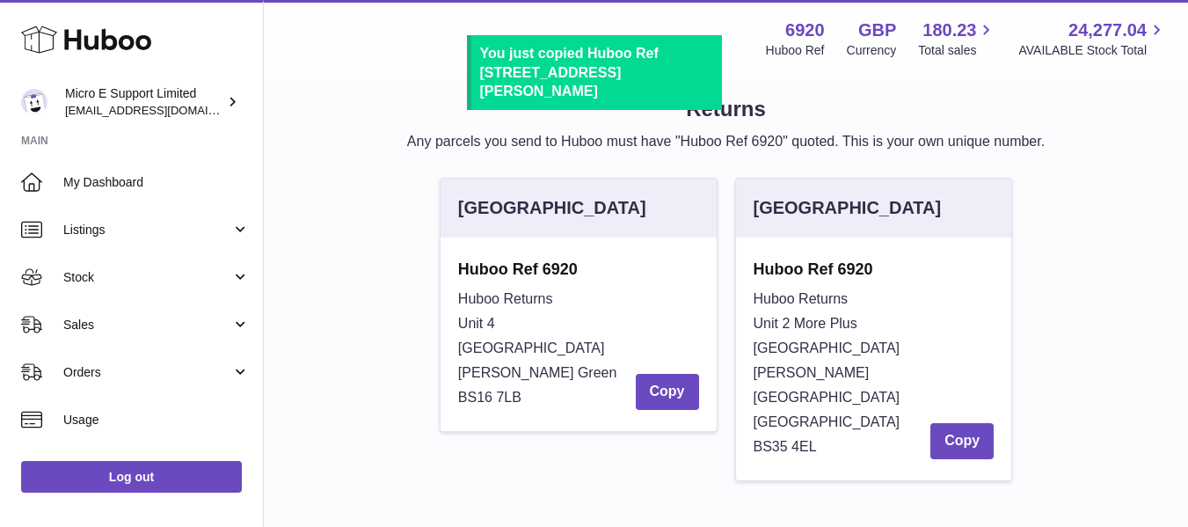
click at [844, 270] on strong "Huboo Ref 6920" at bounding box center [874, 269] width 241 height 21
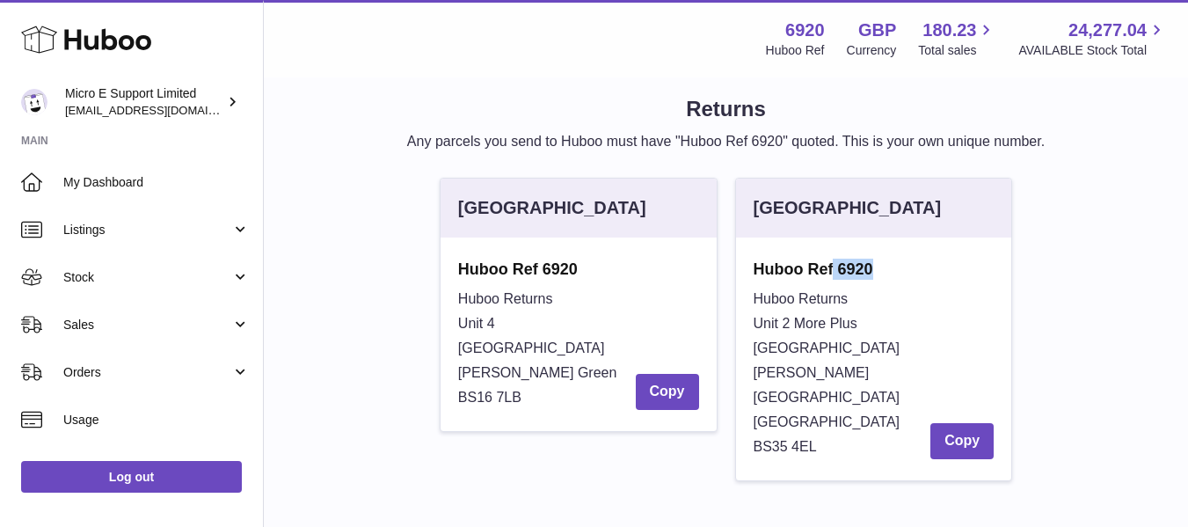
copy div "Huboo Ref 6920"
click at [967, 423] on button "Copy" at bounding box center [962, 441] width 63 height 36
click at [1093, 251] on div "United Kingdom Huboo Ref 6920 Huboo Returns Unit 4 Vertex Park South Emerson's …" at bounding box center [726, 338] width 886 height 321
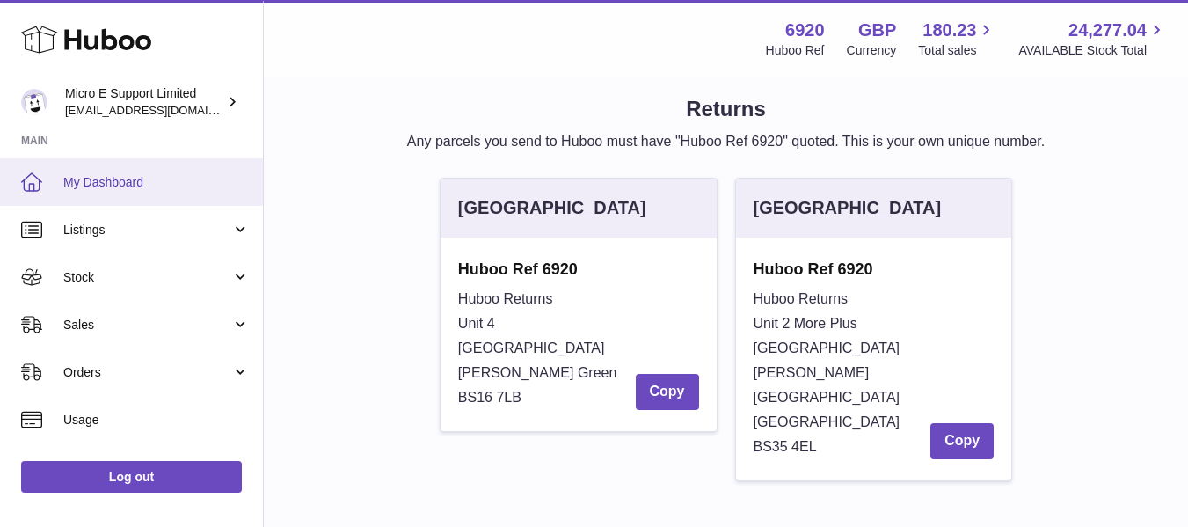
click at [99, 179] on span "My Dashboard" at bounding box center [156, 182] width 186 height 17
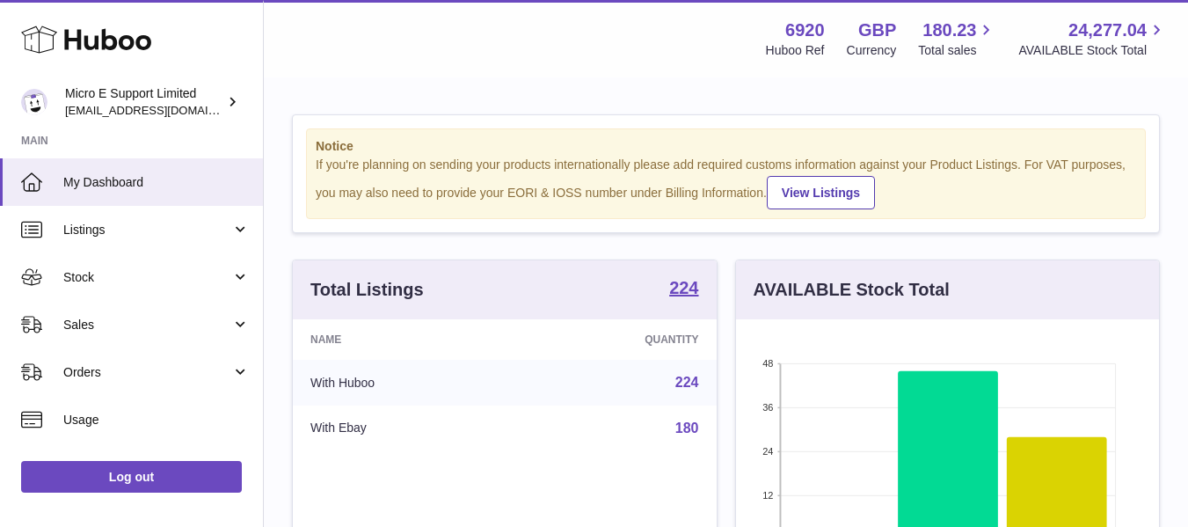
scroll to position [274, 423]
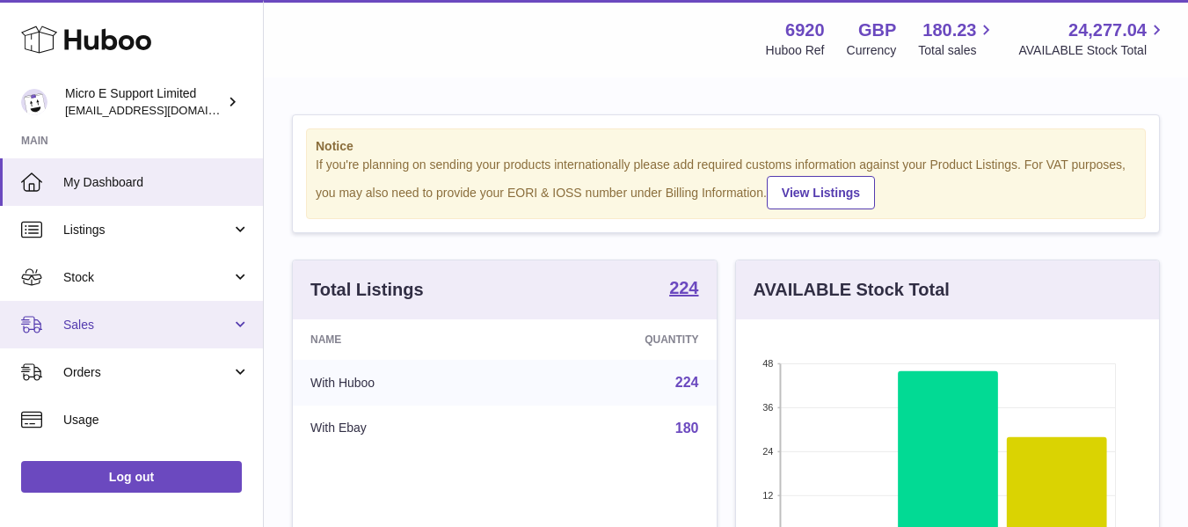
click at [165, 318] on span "Sales" at bounding box center [147, 325] width 168 height 17
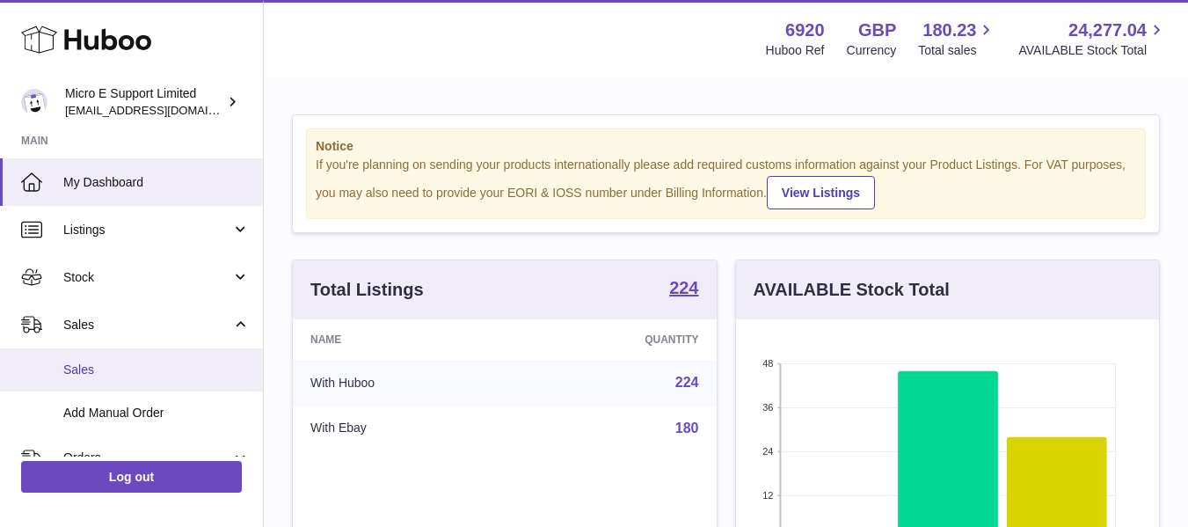
click at [86, 364] on span "Sales" at bounding box center [156, 370] width 186 height 17
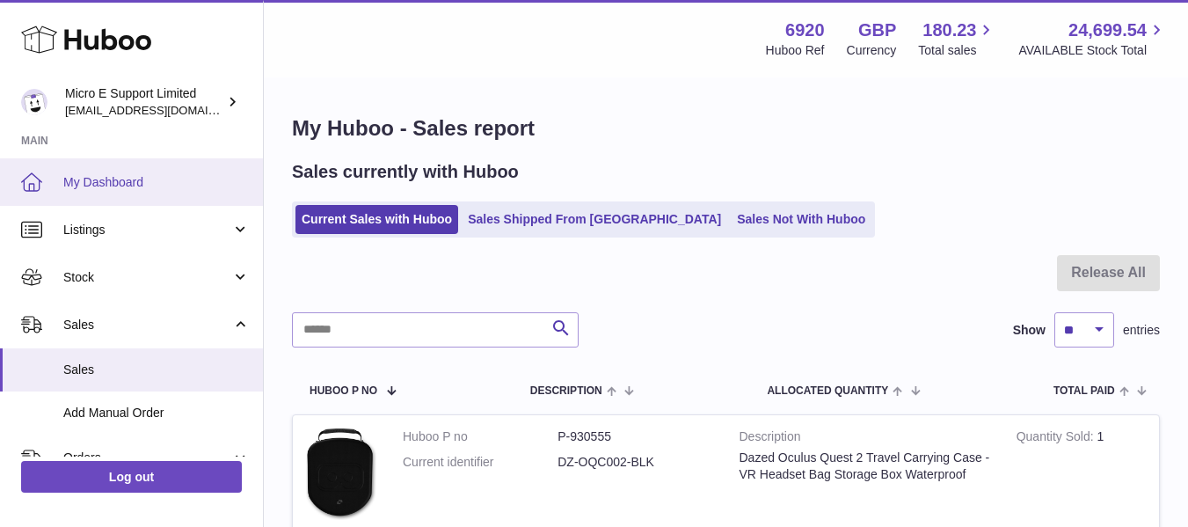
click at [148, 182] on span "My Dashboard" at bounding box center [156, 182] width 186 height 17
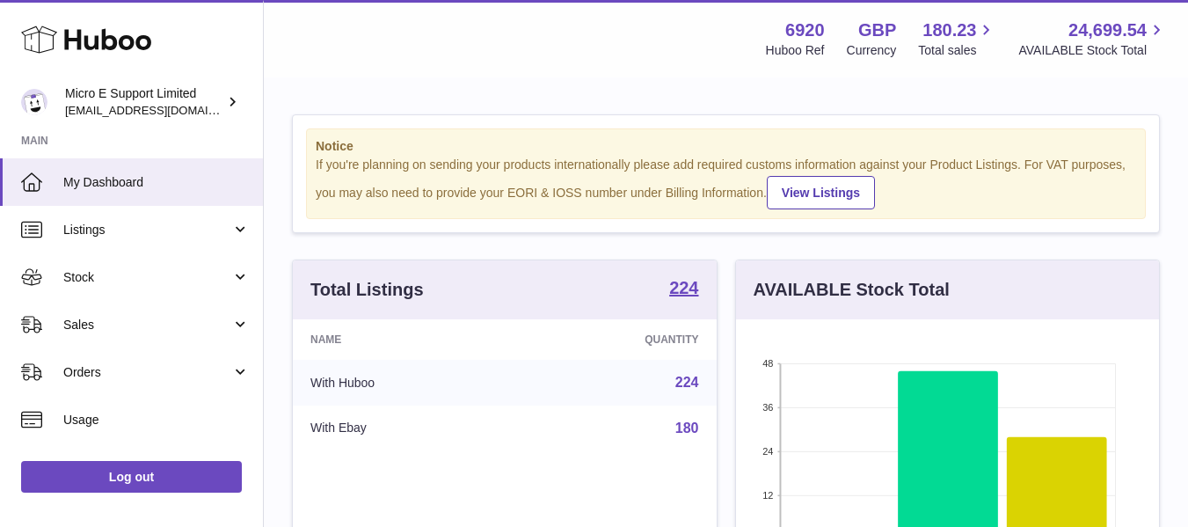
scroll to position [274, 423]
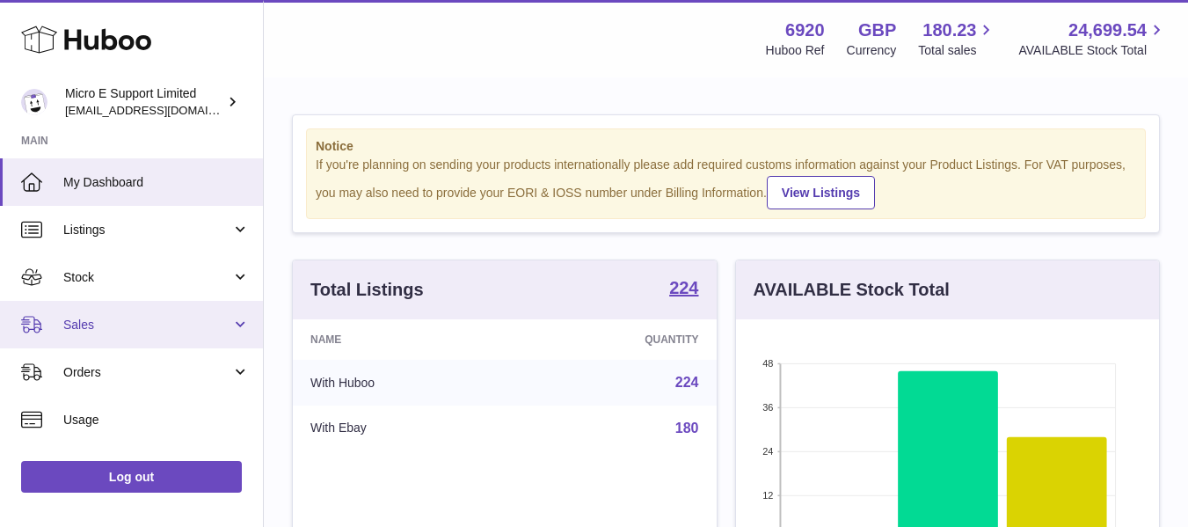
click at [130, 329] on span "Sales" at bounding box center [147, 325] width 168 height 17
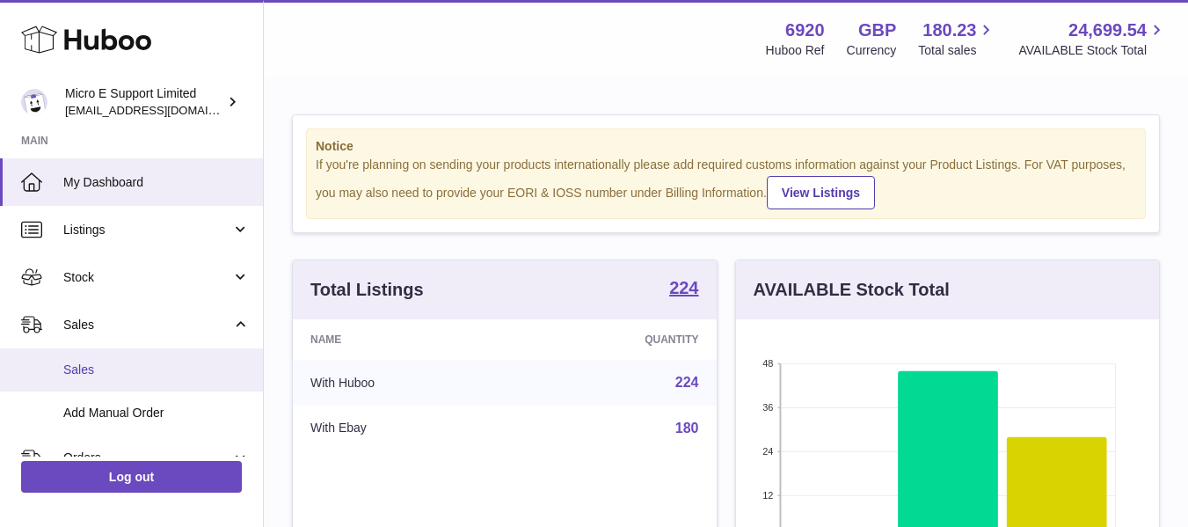
click at [95, 381] on link "Sales" at bounding box center [131, 369] width 263 height 43
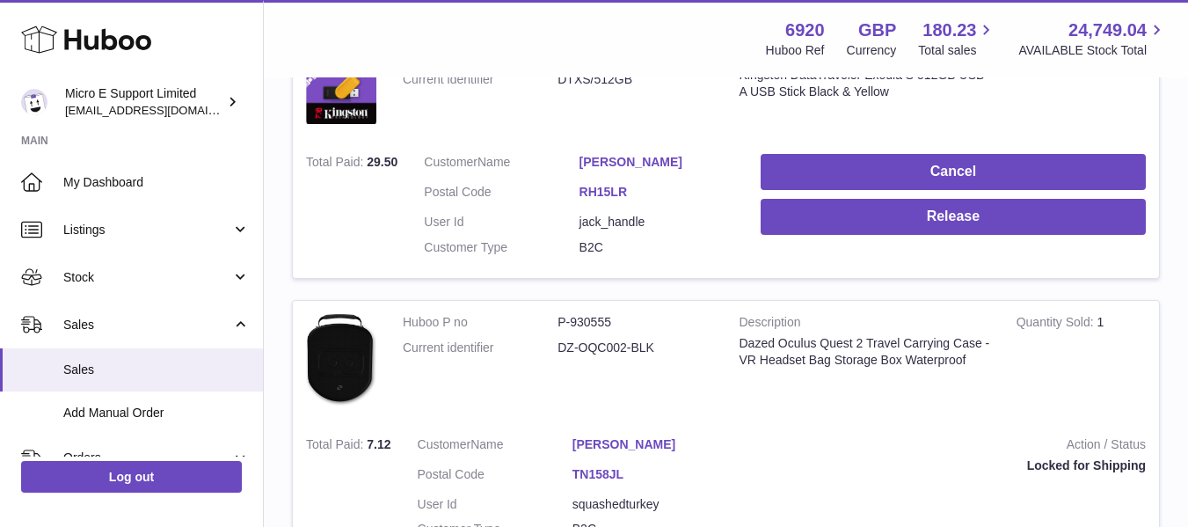
scroll to position [382, 0]
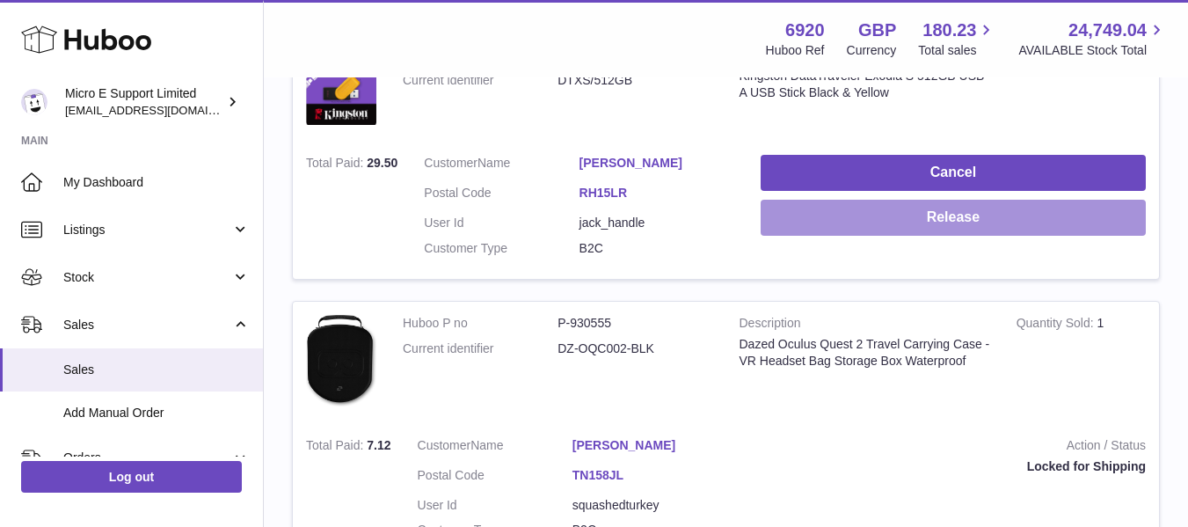
click at [940, 216] on button "Release" at bounding box center [953, 218] width 385 height 36
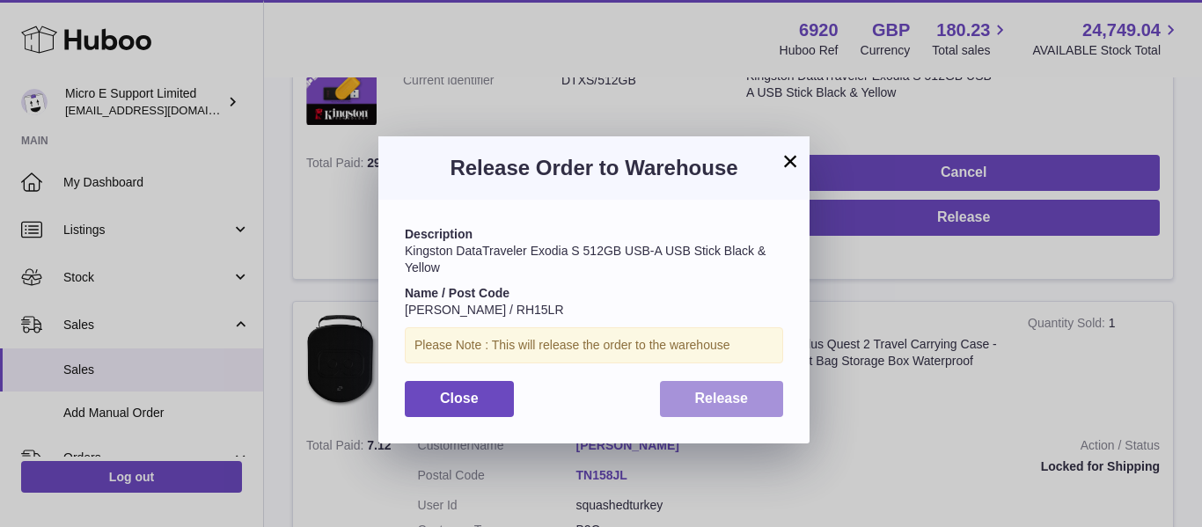
click at [744, 397] on span "Release" at bounding box center [722, 398] width 54 height 15
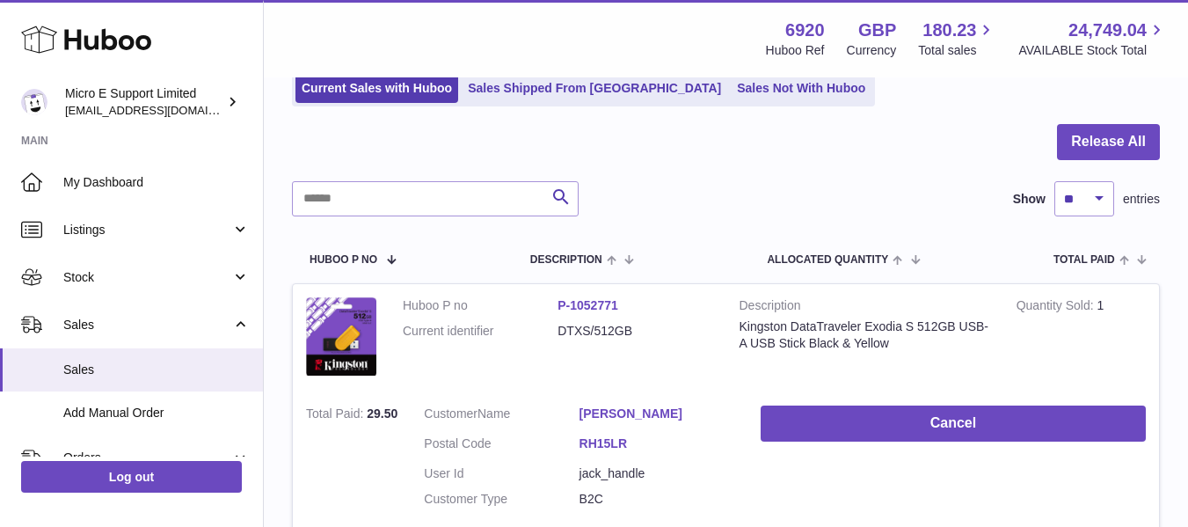
scroll to position [0, 0]
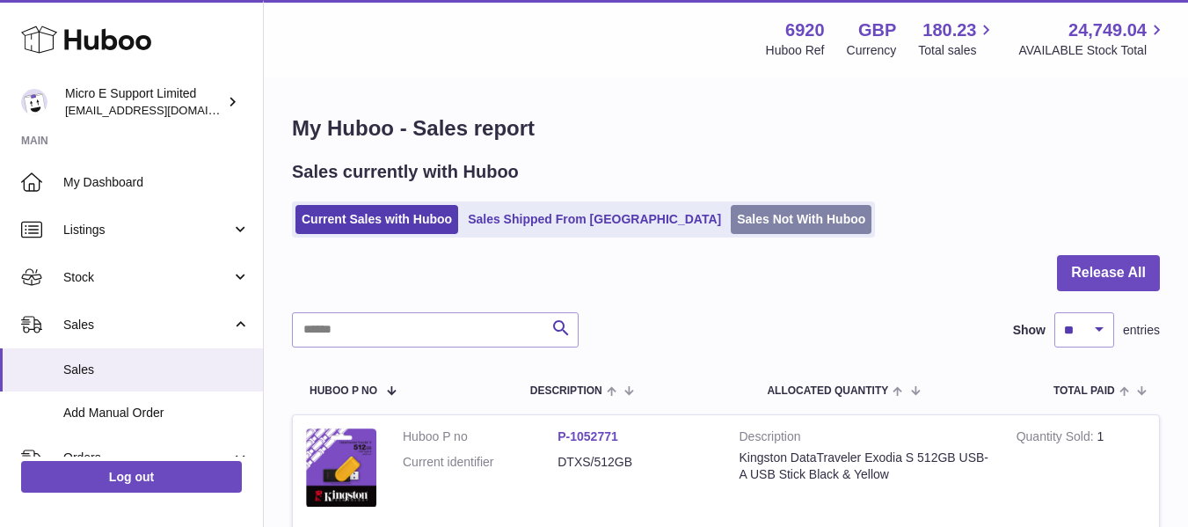
click at [731, 216] on link "Sales Not With Huboo" at bounding box center [801, 219] width 141 height 29
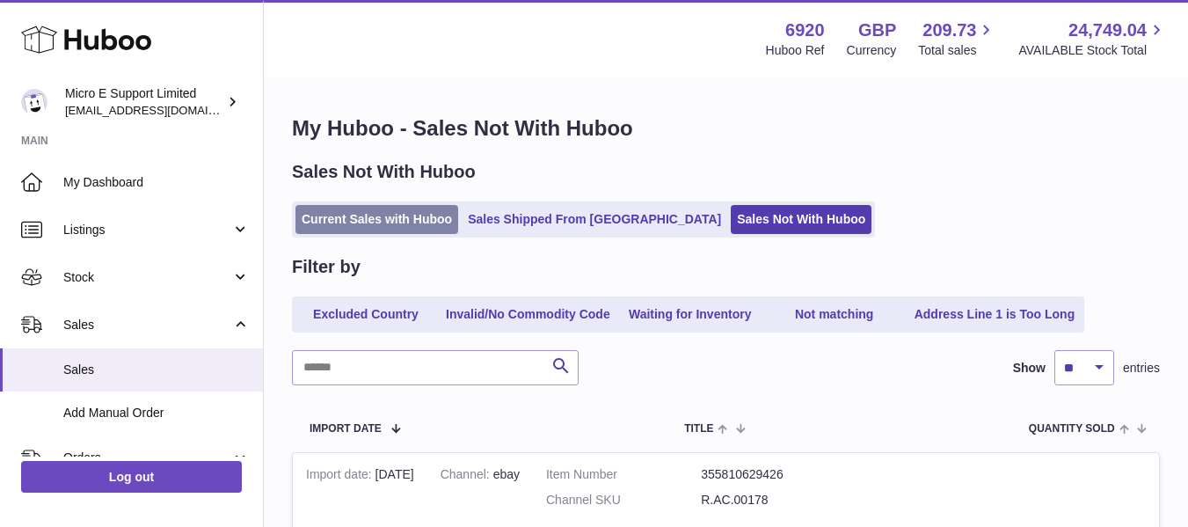
click at [352, 221] on link "Current Sales with Huboo" at bounding box center [377, 219] width 163 height 29
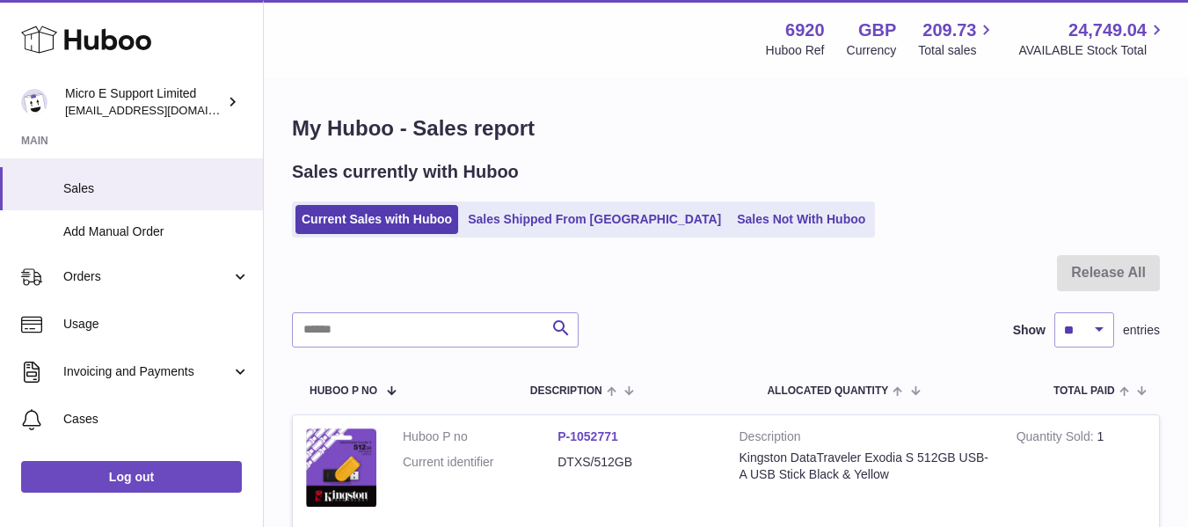
scroll to position [189, 0]
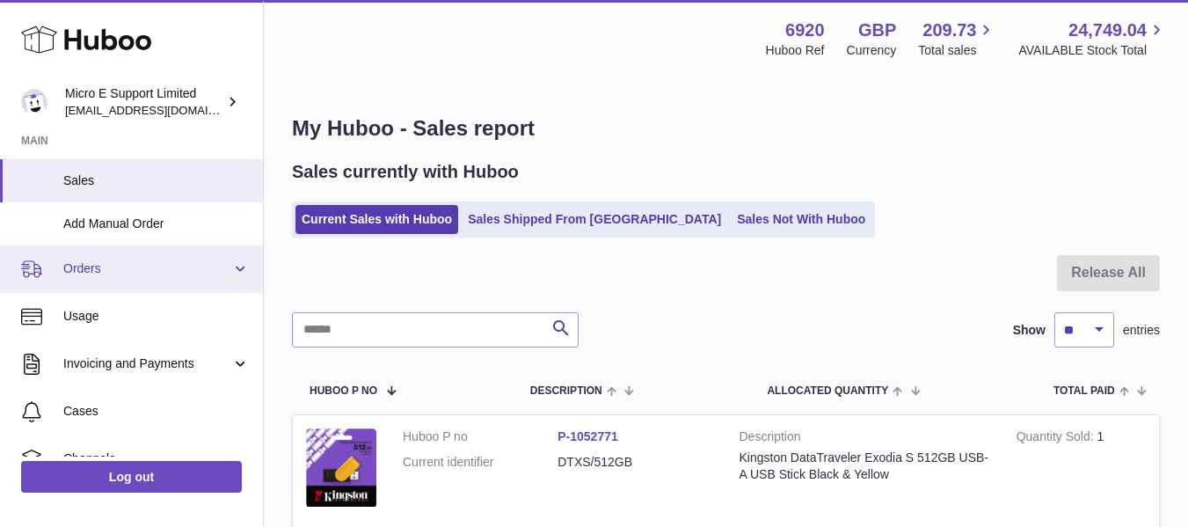
click at [178, 274] on span "Orders" at bounding box center [147, 268] width 168 height 17
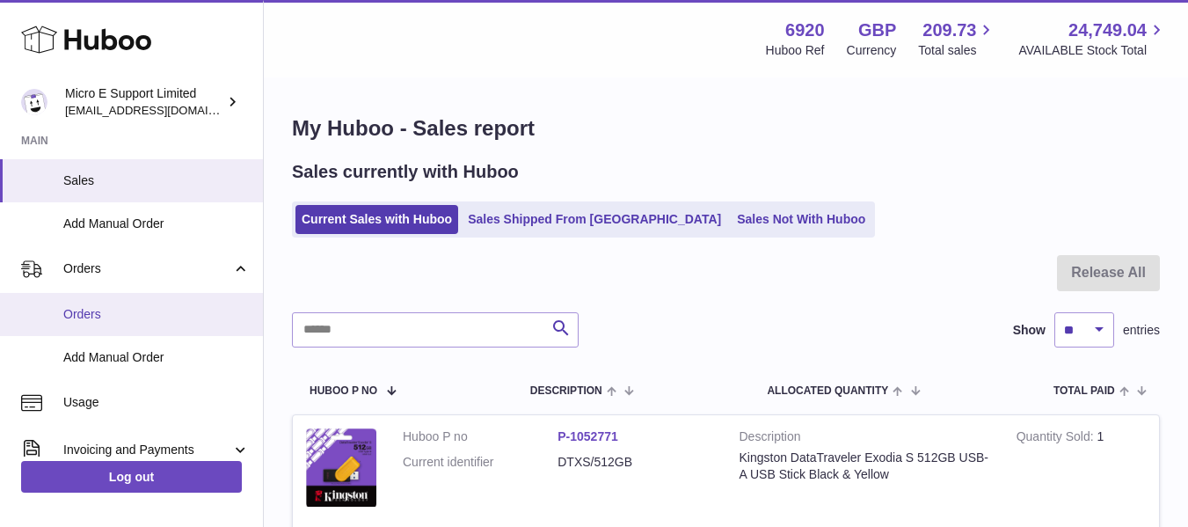
click at [99, 326] on link "Orders" at bounding box center [131, 314] width 263 height 43
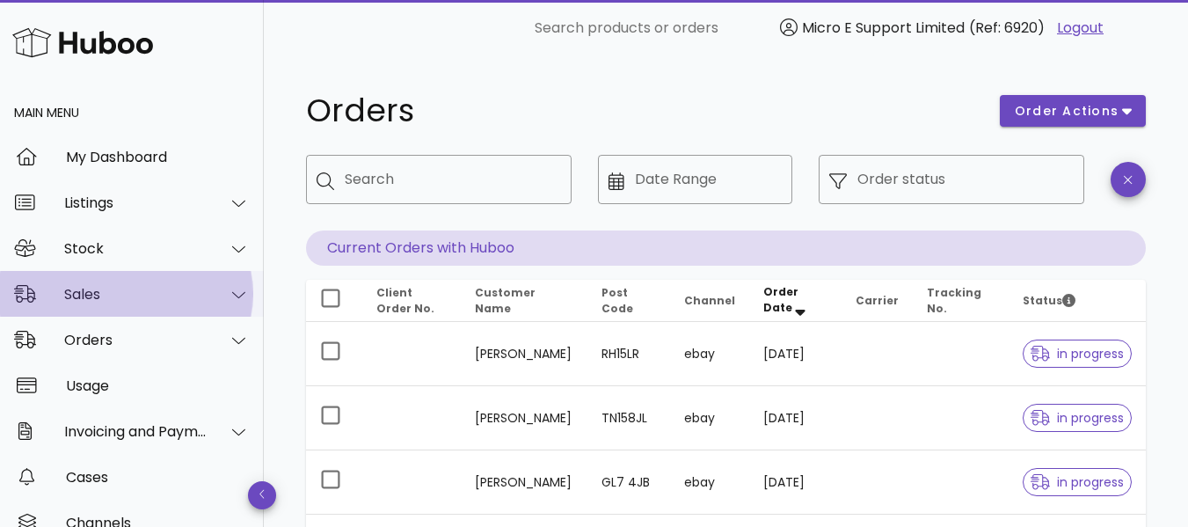
click at [184, 283] on div "Sales" at bounding box center [132, 294] width 264 height 46
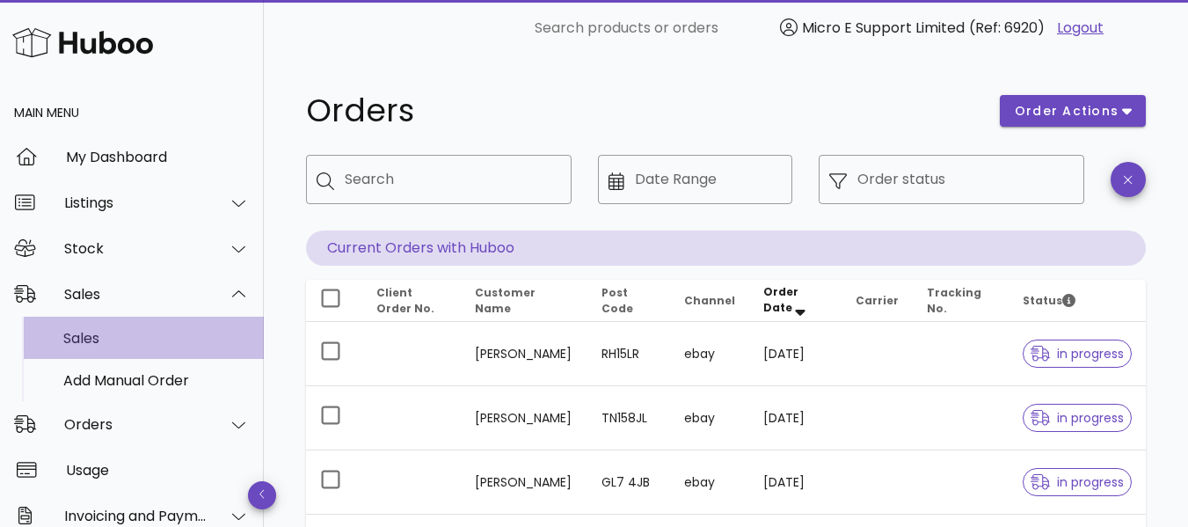
click at [91, 332] on div "Sales" at bounding box center [156, 338] width 186 height 17
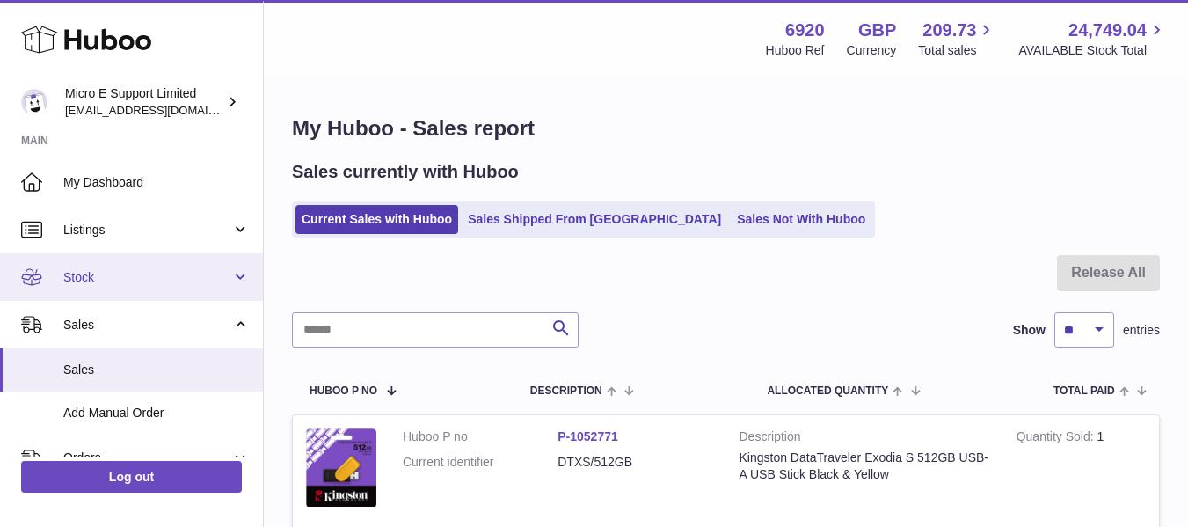
click at [168, 280] on span "Stock" at bounding box center [147, 277] width 168 height 17
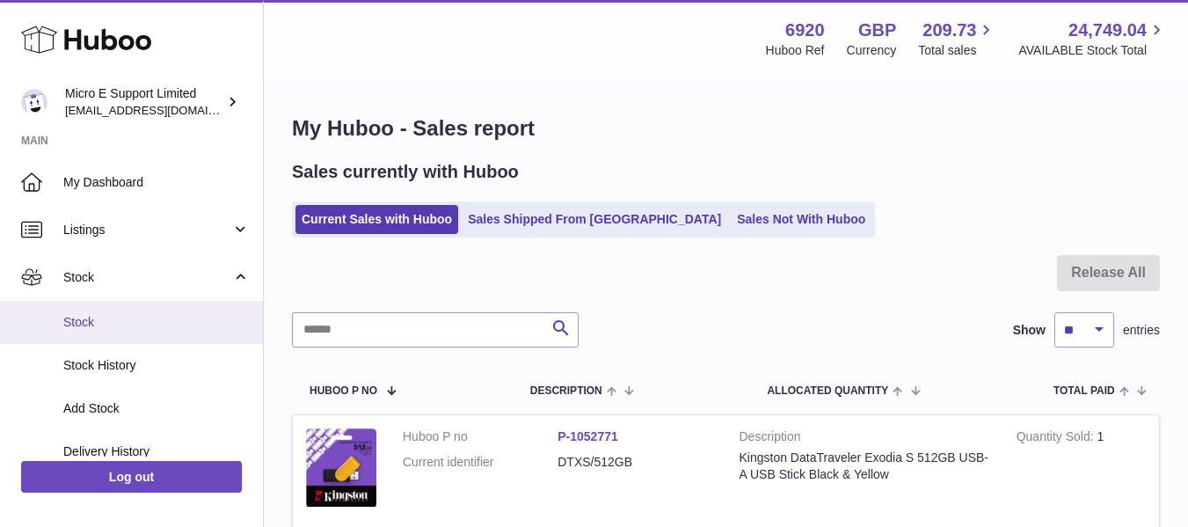
click at [104, 321] on span "Stock" at bounding box center [156, 322] width 186 height 17
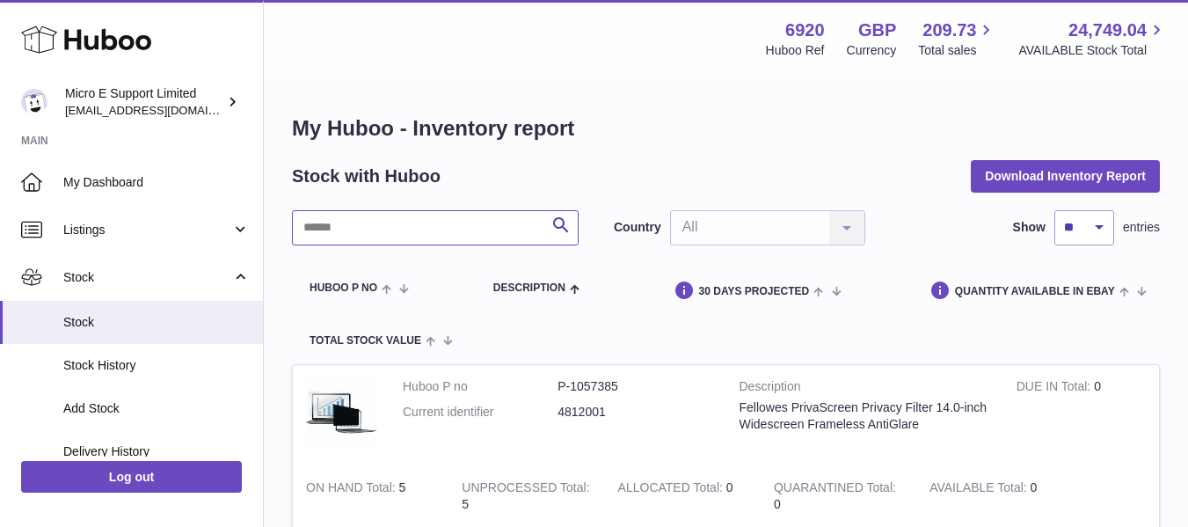
click at [487, 230] on input "text" at bounding box center [435, 227] width 287 height 35
type input "********"
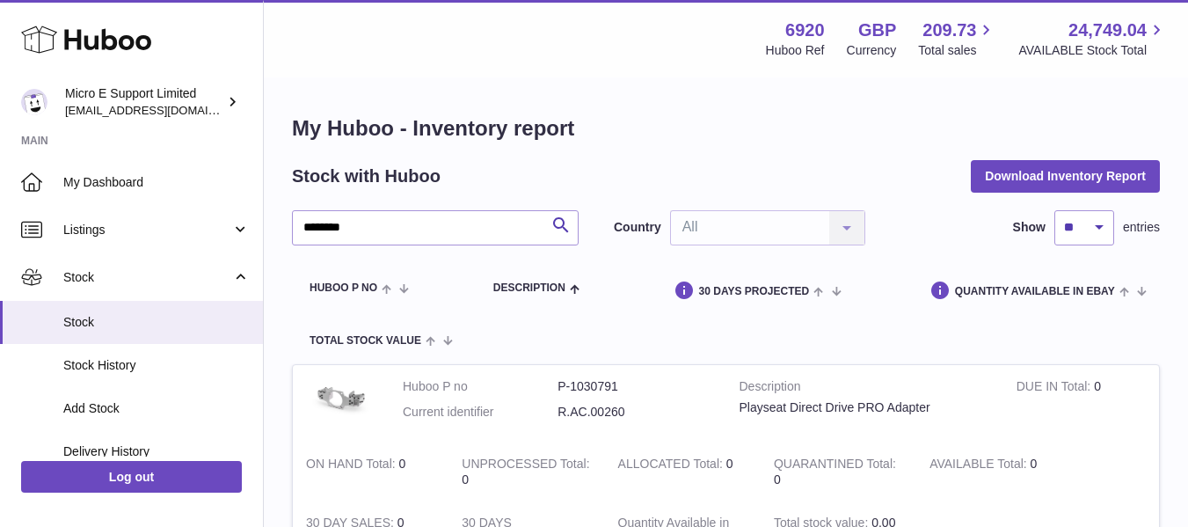
click at [375, 236] on input "********" at bounding box center [435, 227] width 287 height 35
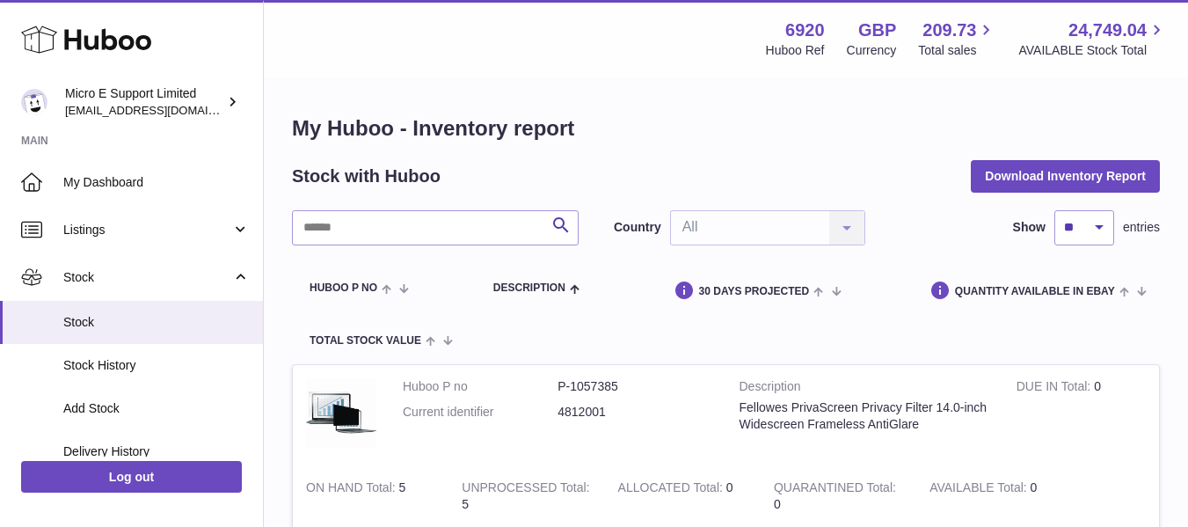
click at [608, 115] on h1 "My Huboo - Inventory report" at bounding box center [726, 128] width 868 height 28
